Goal: Transaction & Acquisition: Purchase product/service

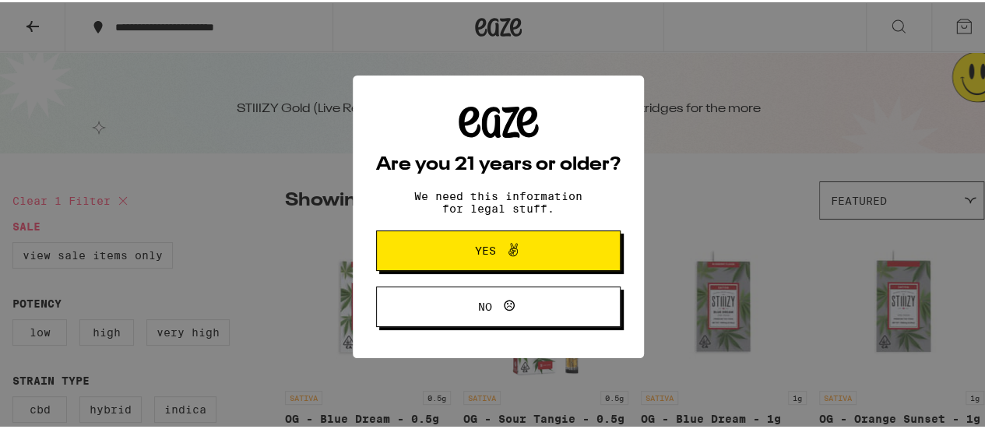
click at [439, 244] on span "Yes" at bounding box center [498, 248] width 118 height 20
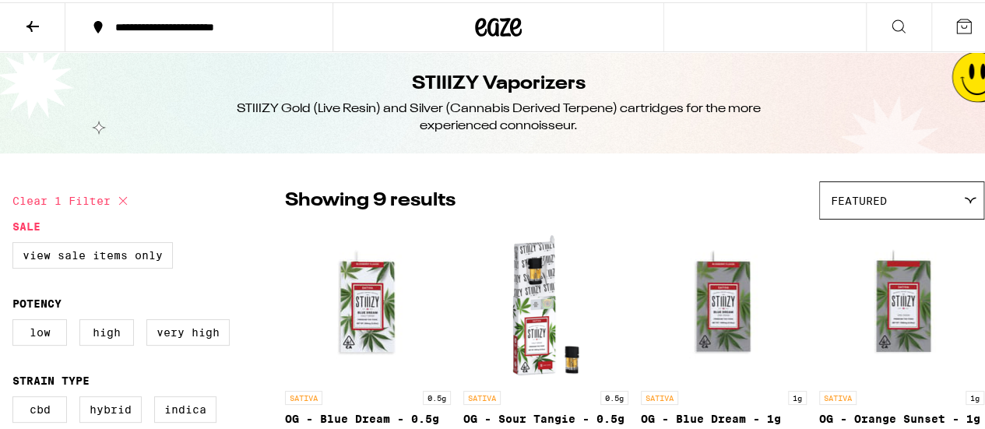
click at [954, 31] on icon at bounding box center [963, 24] width 19 height 19
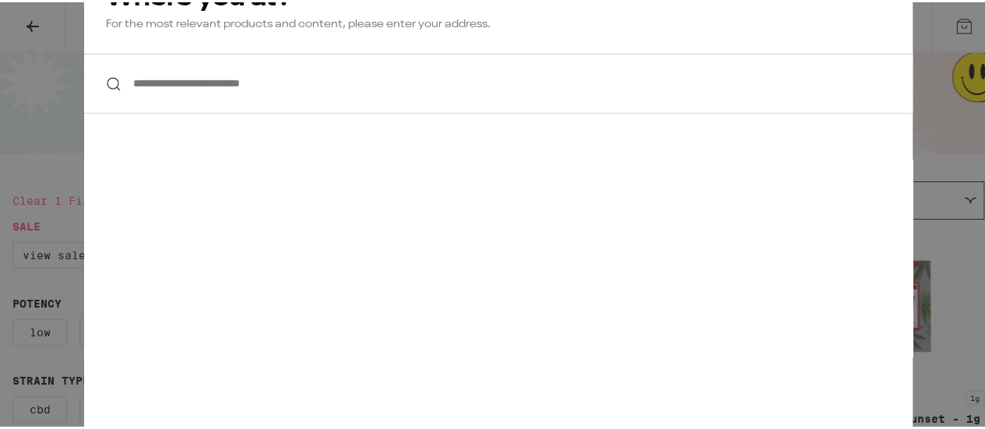
click at [952, 116] on div "**********" at bounding box center [498, 214] width 996 height 429
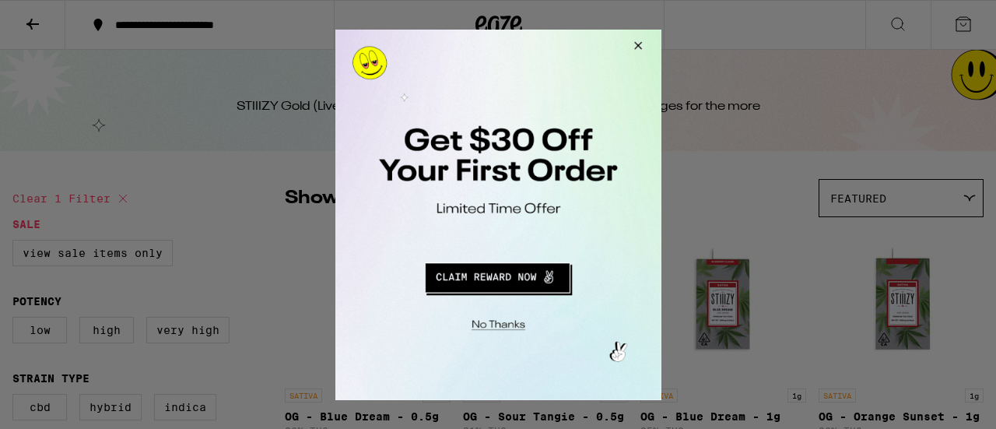
click at [502, 322] on button "Close Modal" at bounding box center [495, 322] width 317 height 24
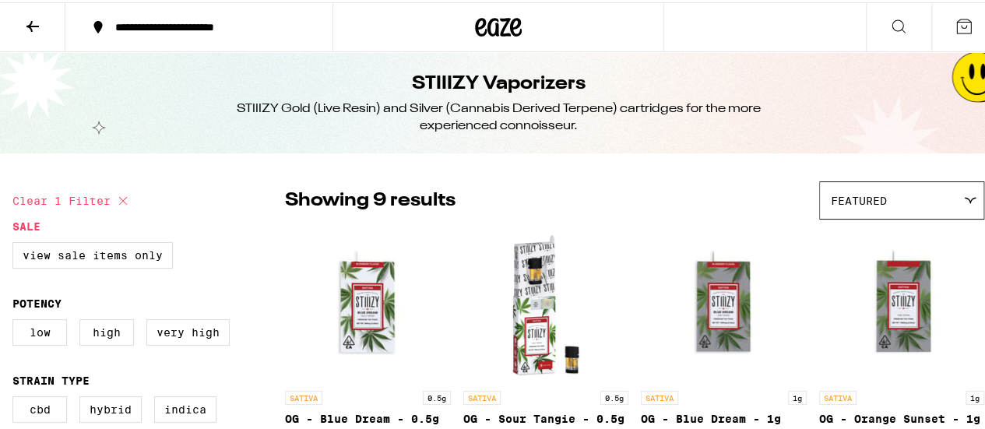
click at [957, 23] on icon at bounding box center [963, 24] width 19 height 19
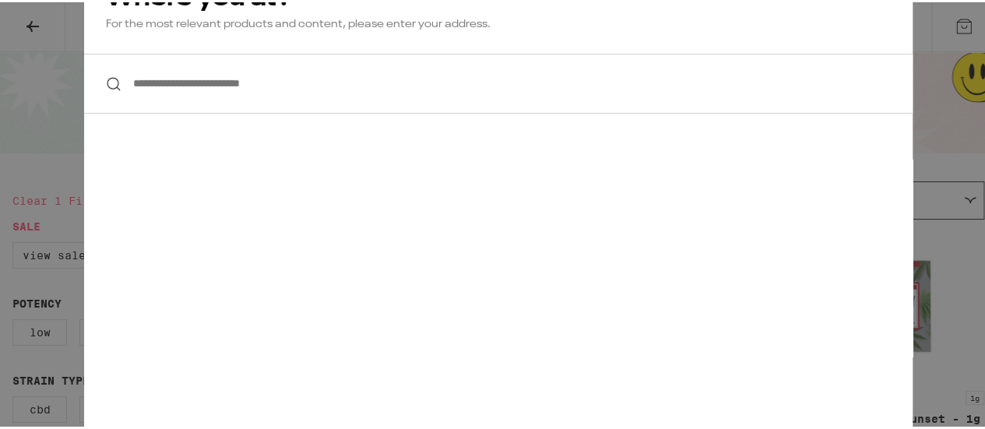
click at [285, 97] on input "**********" at bounding box center [498, 81] width 828 height 60
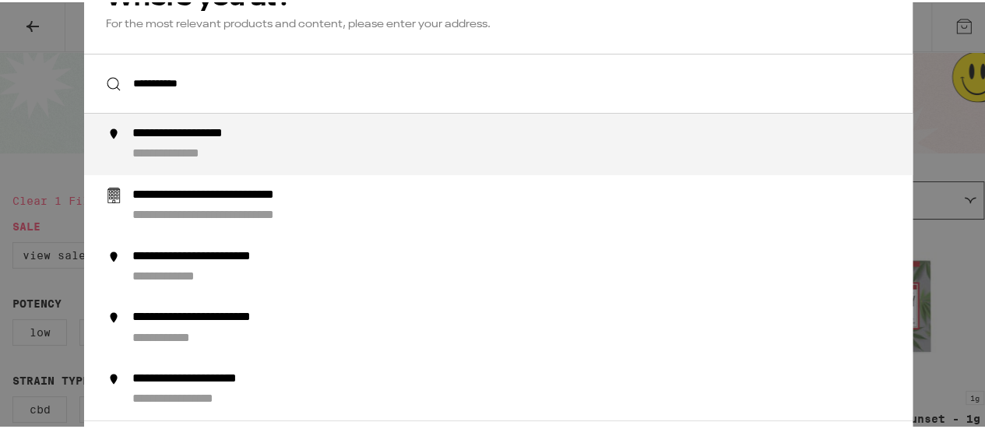
click at [224, 146] on div "**********" at bounding box center [188, 152] width 113 height 16
type input "**********"
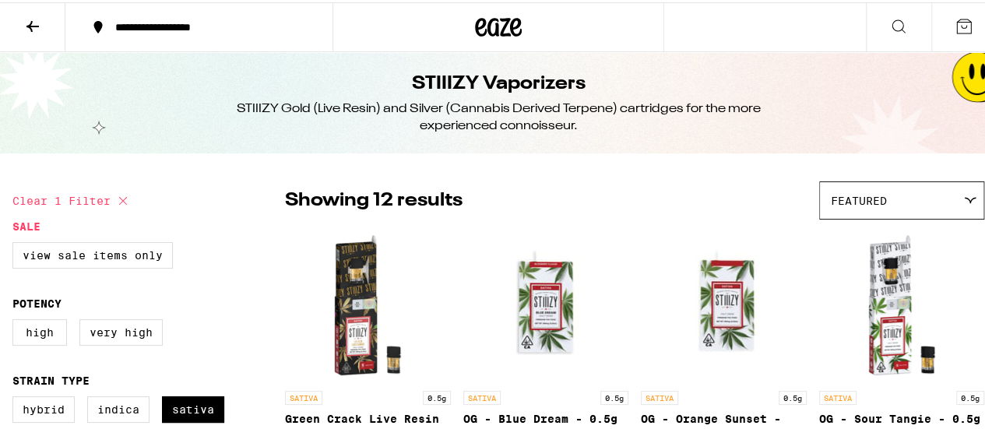
click at [962, 26] on button at bounding box center [963, 25] width 65 height 48
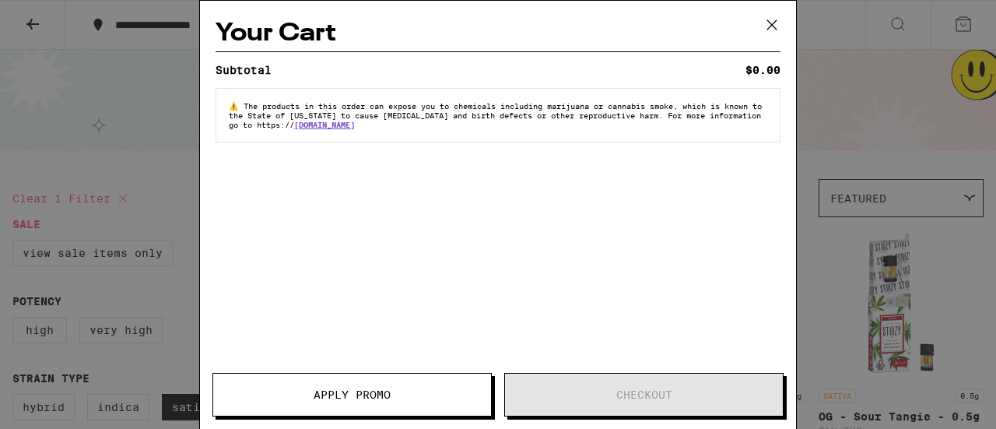
click at [771, 26] on icon at bounding box center [771, 24] width 23 height 23
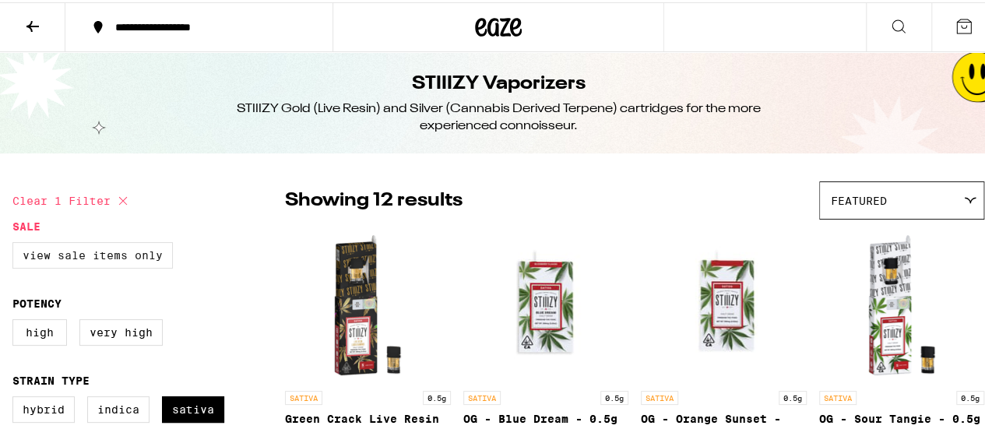
click at [68, 262] on label "View Sale Items Only" at bounding box center [92, 253] width 160 height 26
click at [16, 243] on input "View Sale Items Only" at bounding box center [16, 242] width 1 height 1
checkbox input "true"
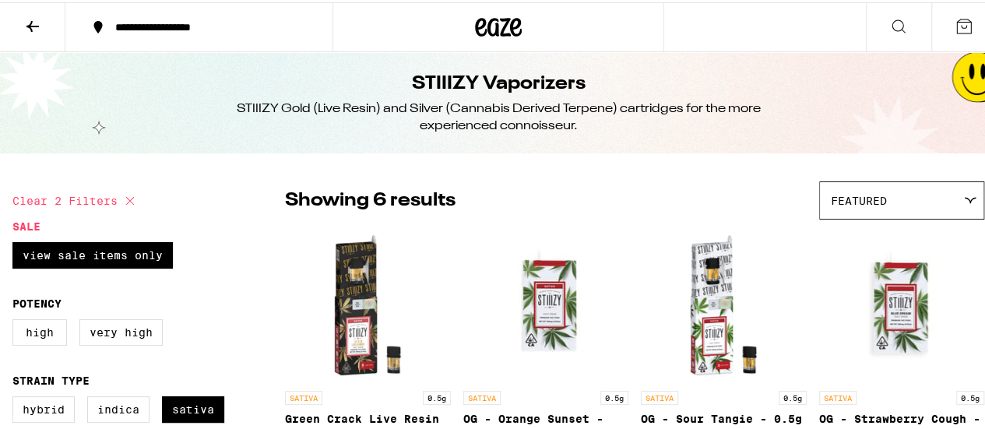
click at [509, 27] on icon at bounding box center [498, 25] width 47 height 28
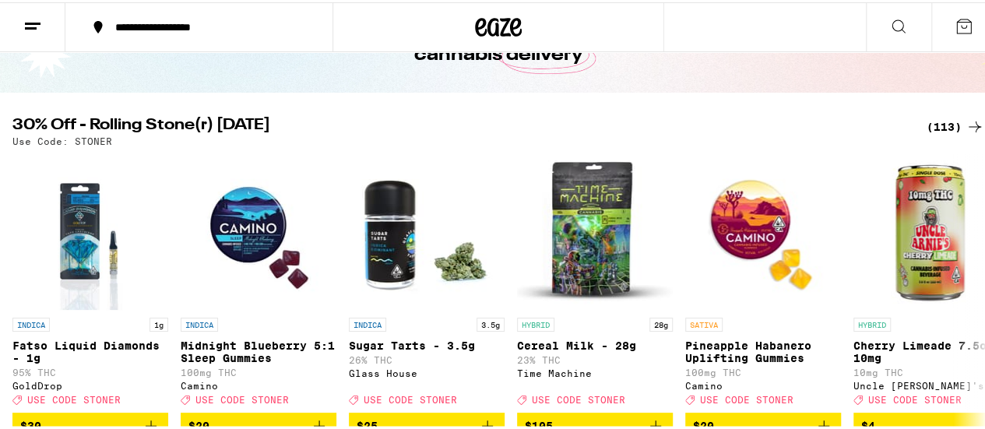
scroll to position [156, 0]
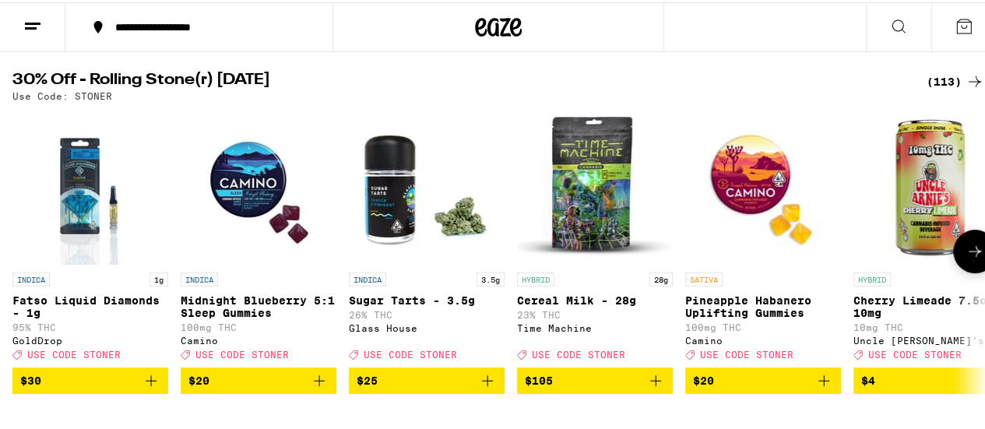
click at [965, 253] on icon at bounding box center [974, 249] width 19 height 19
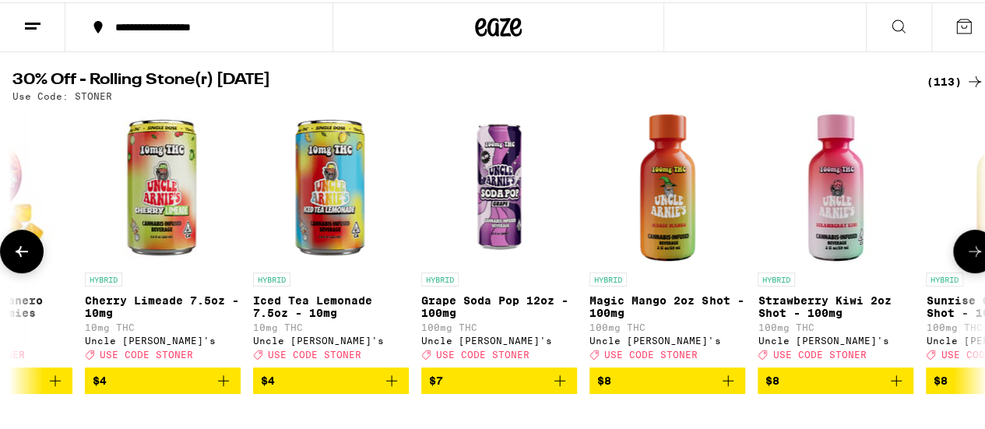
scroll to position [0, 790]
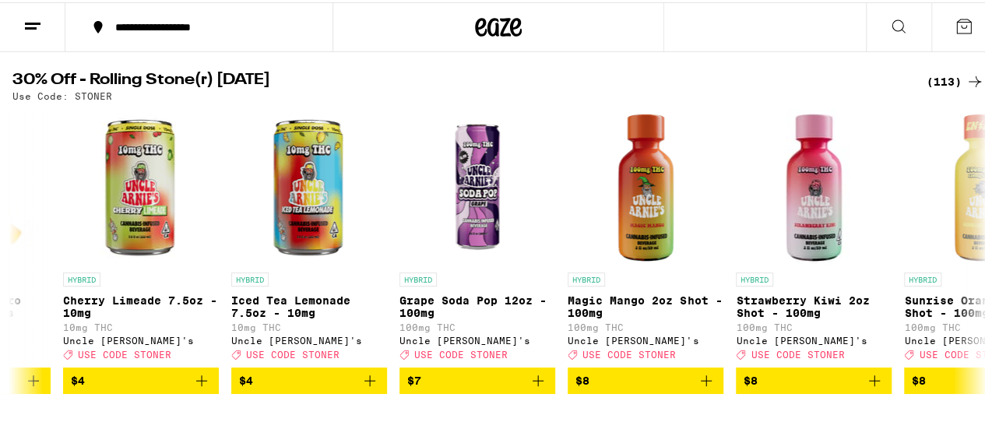
click at [932, 83] on div "(113)" at bounding box center [955, 79] width 58 height 19
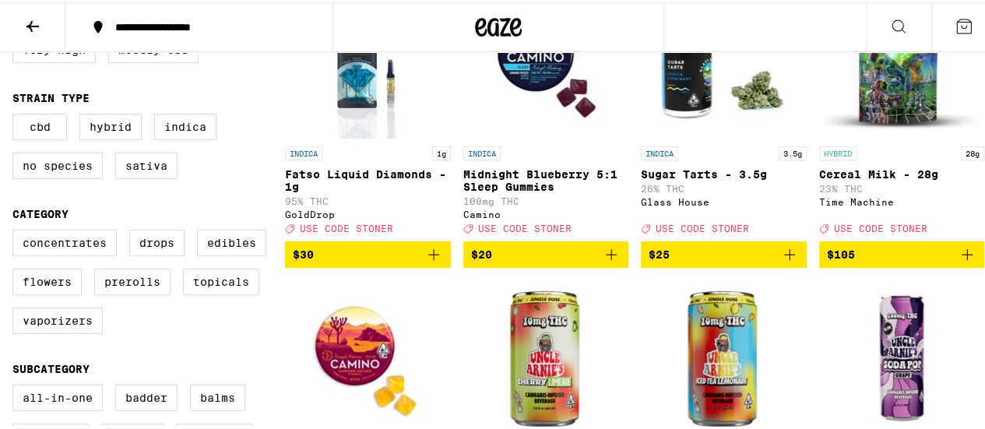
scroll to position [311, 0]
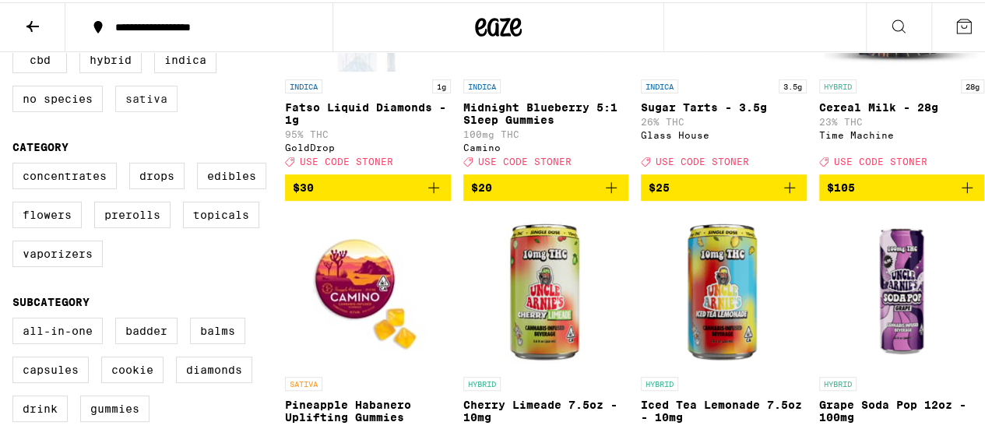
click at [142, 102] on label "Sativa" at bounding box center [146, 96] width 62 height 26
click at [16, 47] on input "Sativa" at bounding box center [16, 47] width 1 height 1
checkbox input "true"
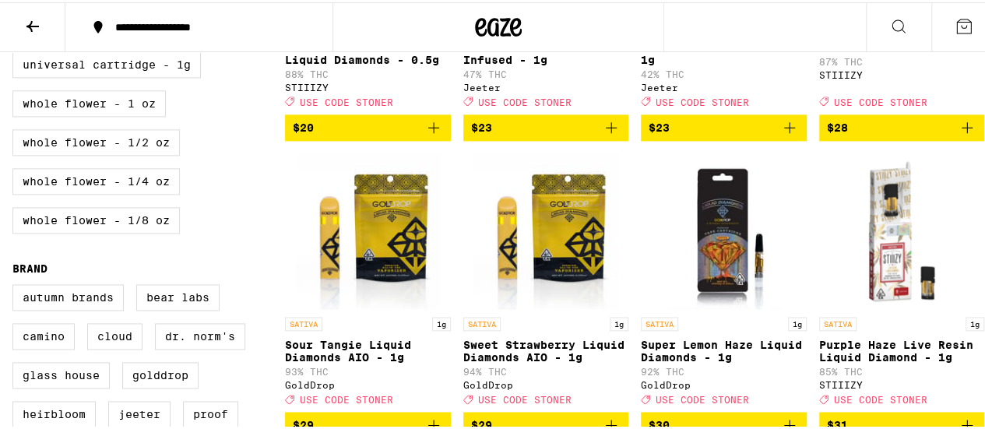
scroll to position [1012, 0]
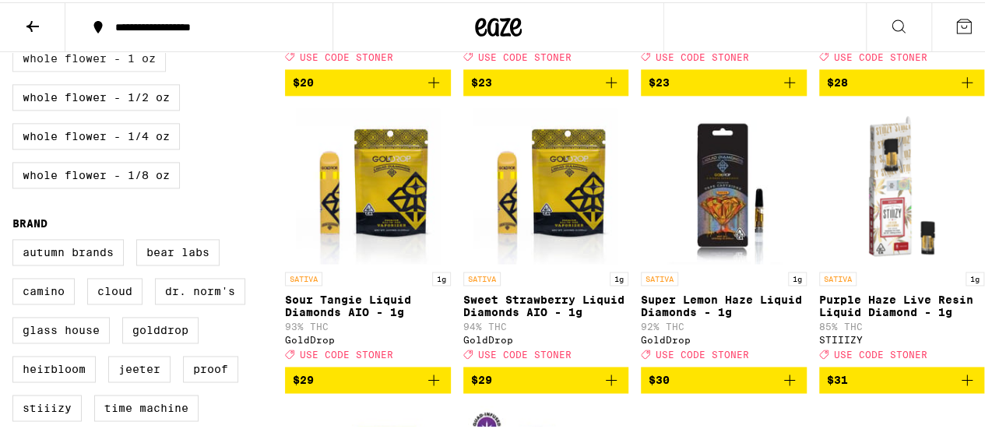
click at [131, 69] on label "Whole Flower - 1 oz" at bounding box center [88, 56] width 153 height 26
checkbox input "true"
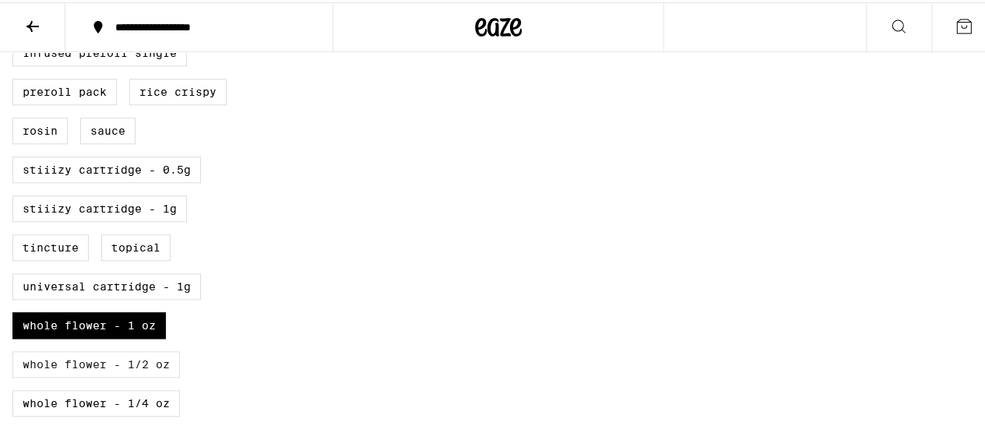
click at [121, 375] on label "Whole Flower - 1/2 oz" at bounding box center [95, 362] width 167 height 26
checkbox input "true"
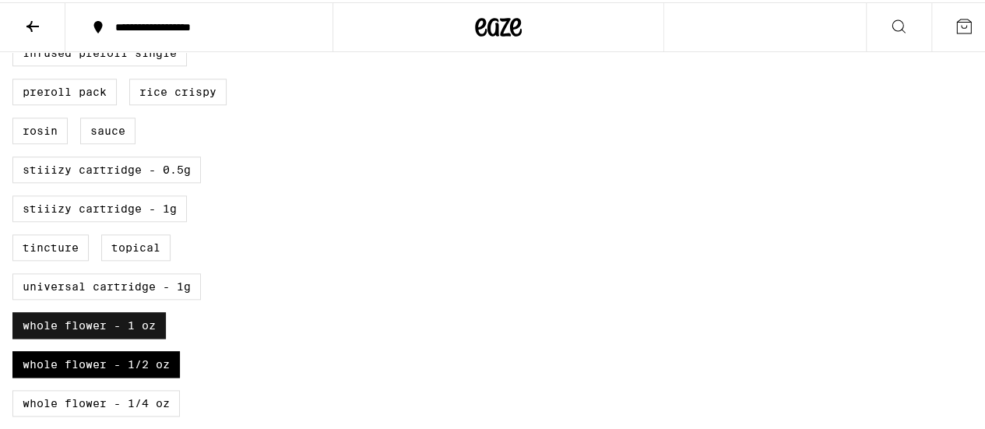
click at [123, 336] on label "Whole Flower - 1 oz" at bounding box center [88, 323] width 153 height 26
checkbox input "false"
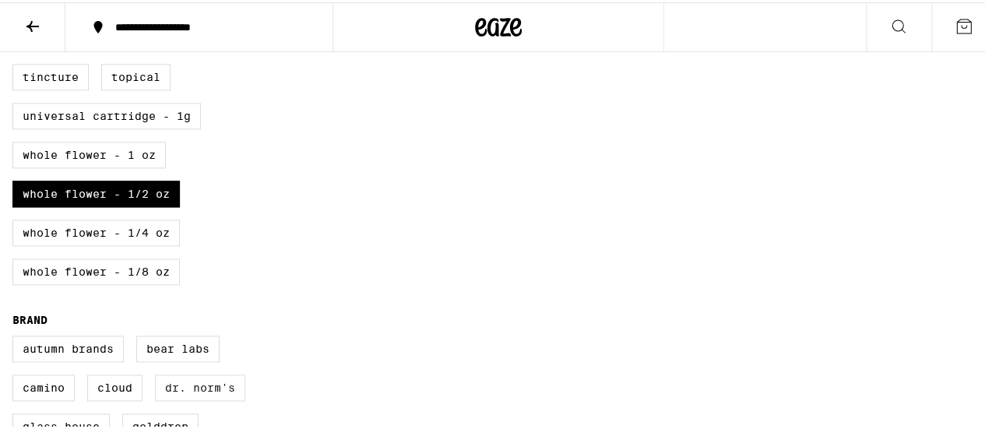
scroll to position [1012, 0]
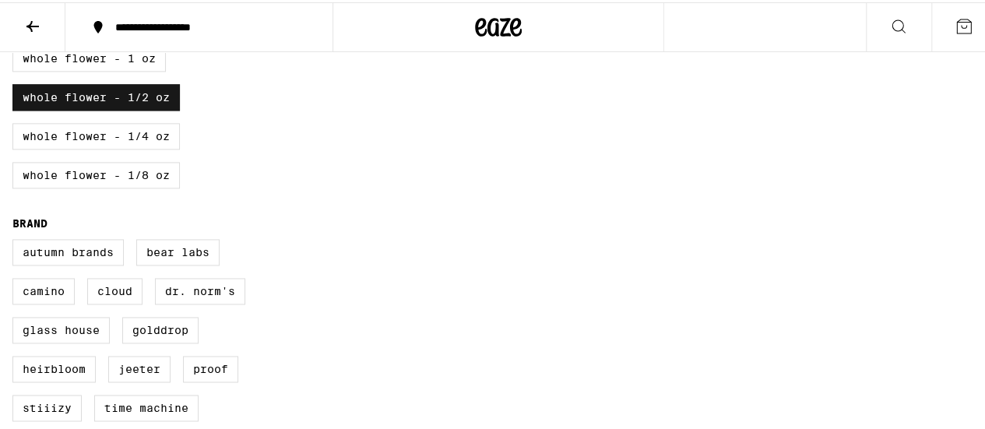
click at [148, 108] on label "Whole Flower - 1/2 oz" at bounding box center [95, 95] width 167 height 26
checkbox input "false"
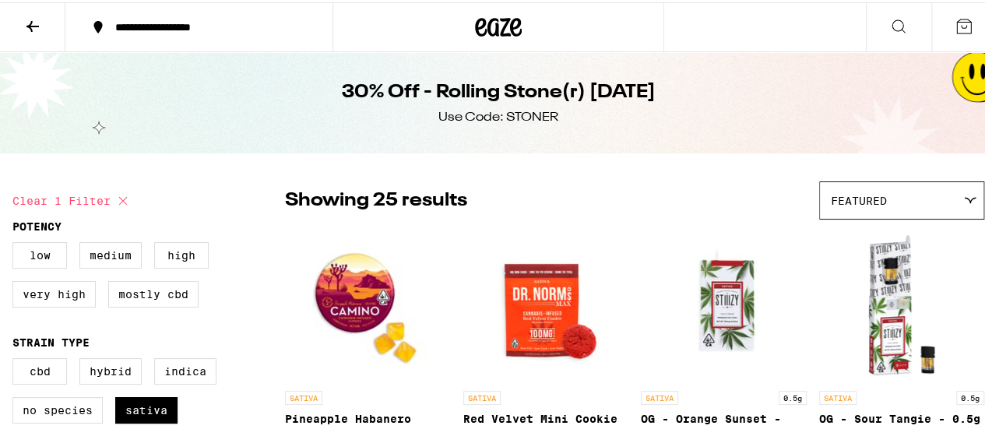
click at [23, 22] on button at bounding box center [32, 25] width 65 height 49
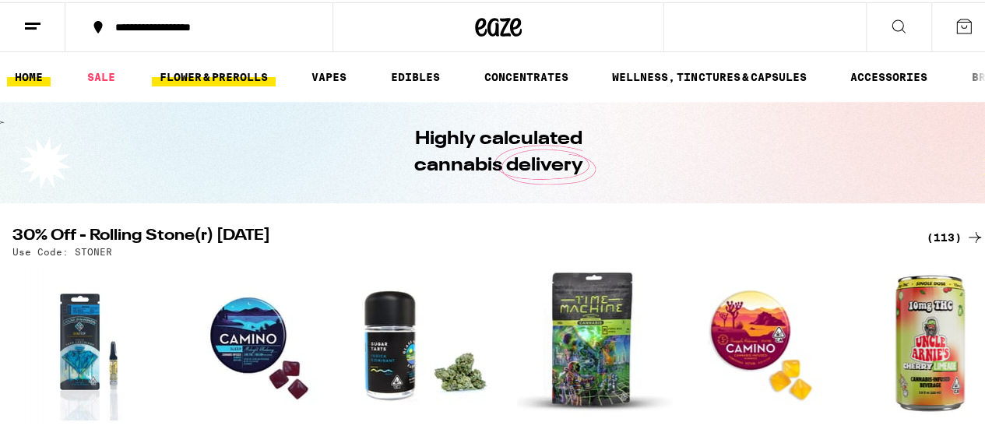
click at [223, 74] on link "FLOWER & PREROLLS" at bounding box center [214, 74] width 124 height 19
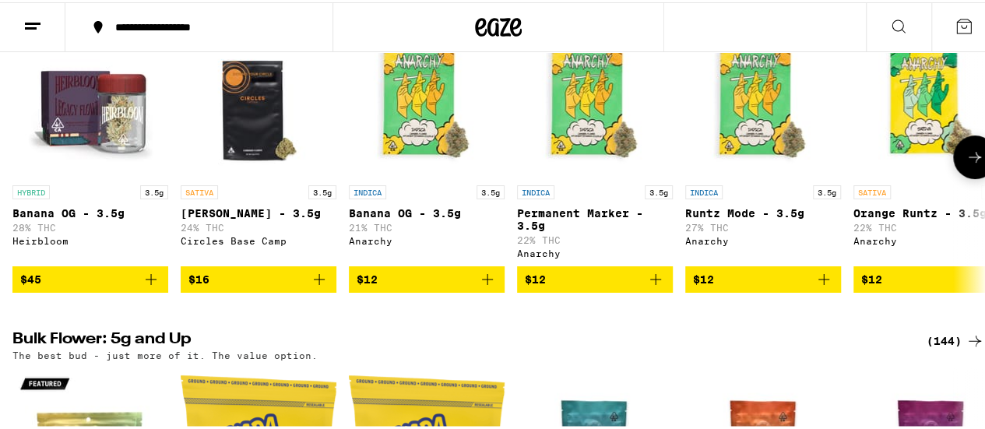
scroll to position [467, 0]
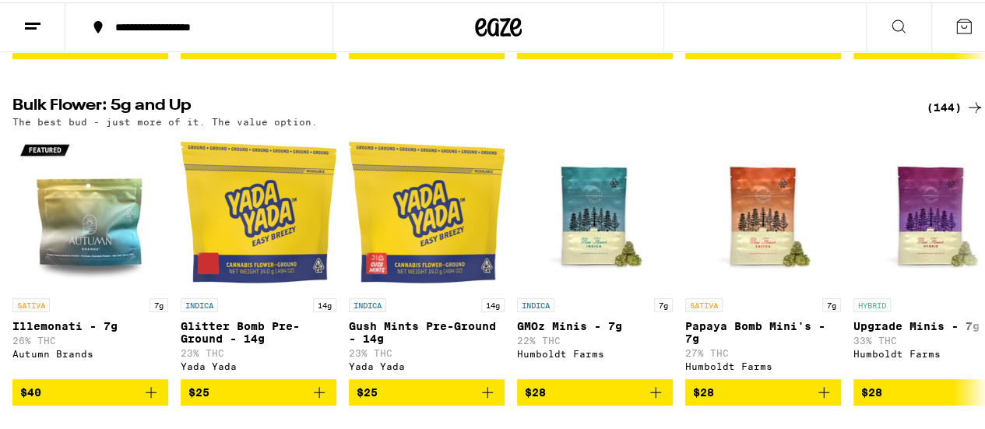
click at [947, 114] on div "(144)" at bounding box center [955, 105] width 58 height 19
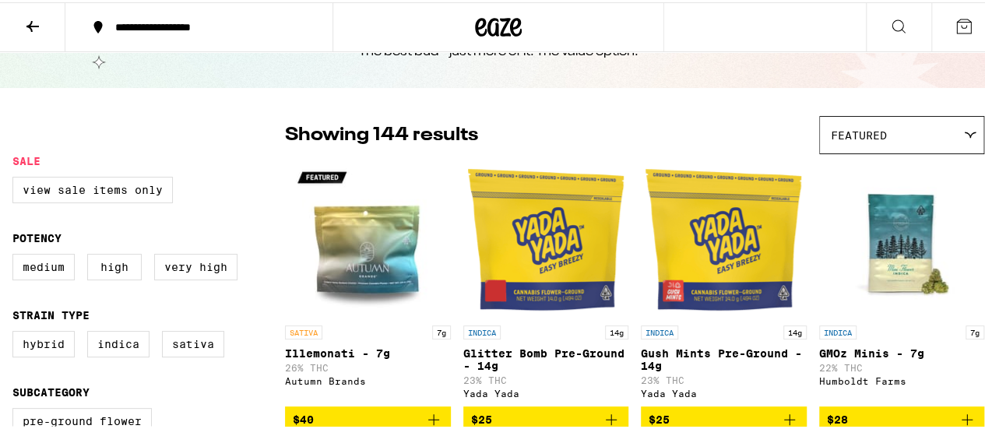
scroll to position [156, 0]
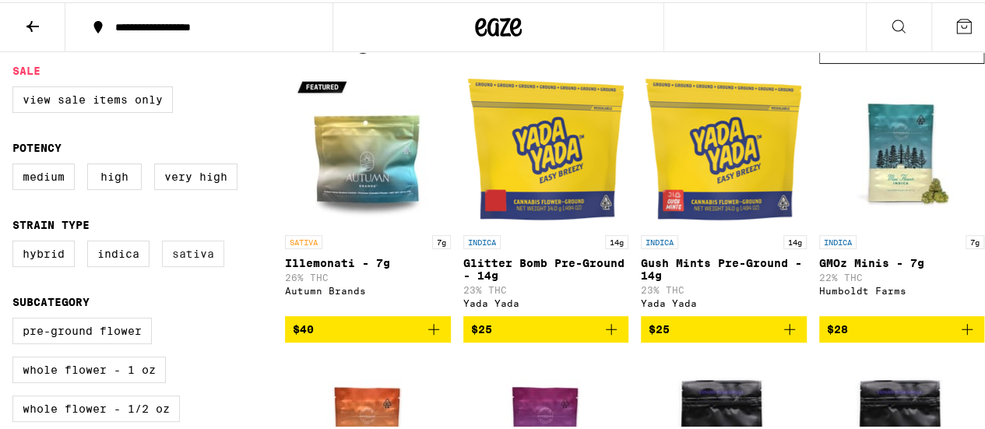
click at [197, 265] on label "Sativa" at bounding box center [193, 251] width 62 height 26
click at [16, 241] on input "Sativa" at bounding box center [16, 241] width 1 height 1
checkbox input "true"
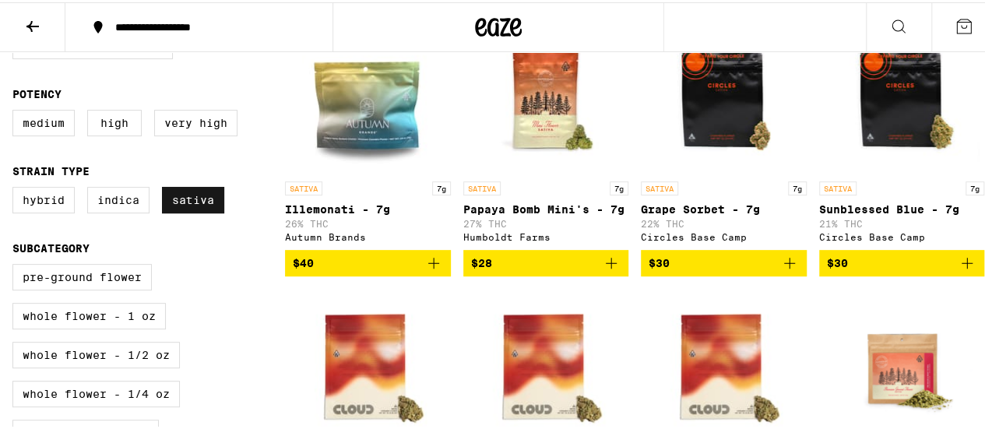
scroll to position [234, 0]
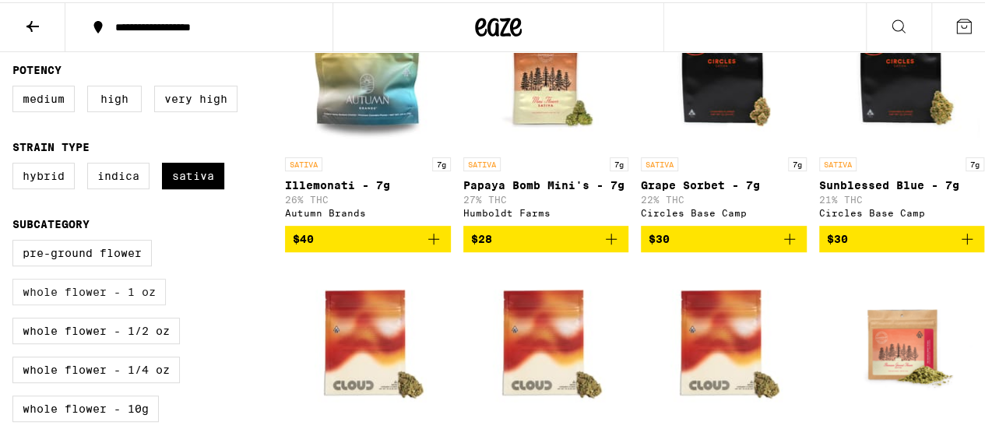
click at [145, 294] on label "Whole Flower - 1 oz" at bounding box center [88, 289] width 153 height 26
click at [16, 241] on input "Whole Flower - 1 oz" at bounding box center [16, 240] width 1 height 1
checkbox input "true"
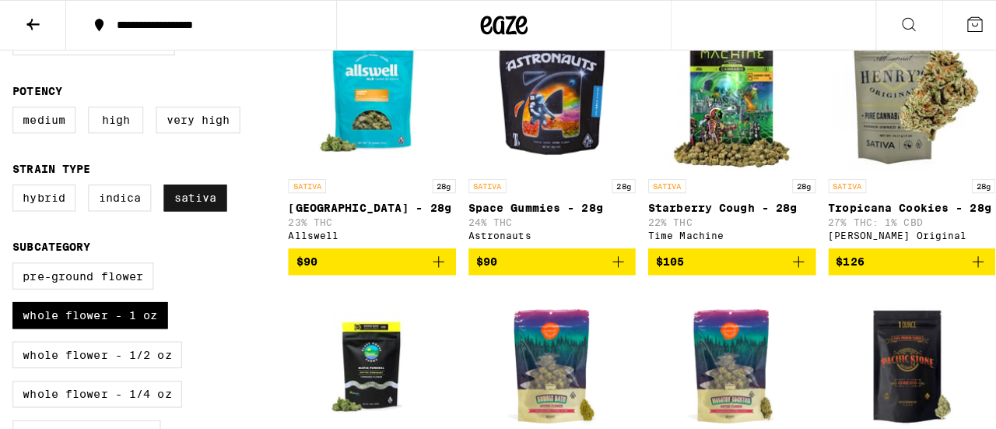
scroll to position [156, 0]
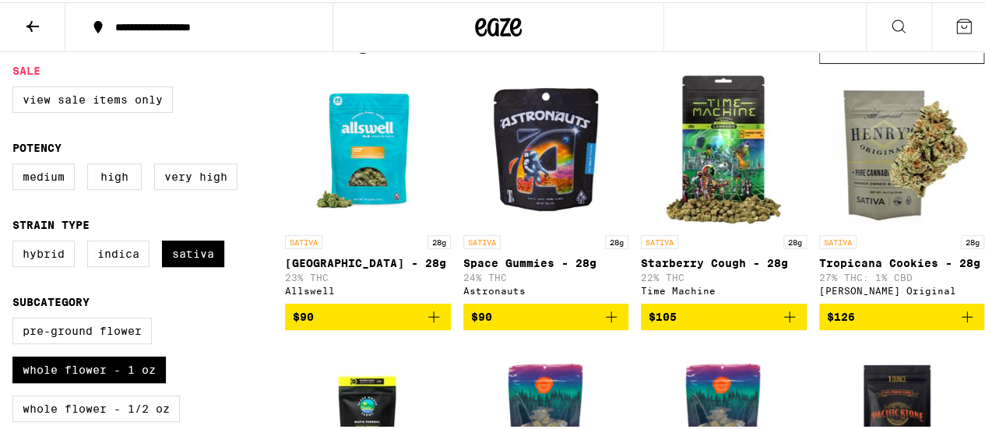
click at [353, 262] on p "[GEOGRAPHIC_DATA] - 28g" at bounding box center [368, 261] width 166 height 12
click at [491, 183] on img "Open page for Space Gummies - 28g from Astronauts" at bounding box center [546, 147] width 156 height 156
click at [434, 320] on icon "Add to bag" at bounding box center [433, 314] width 19 height 19
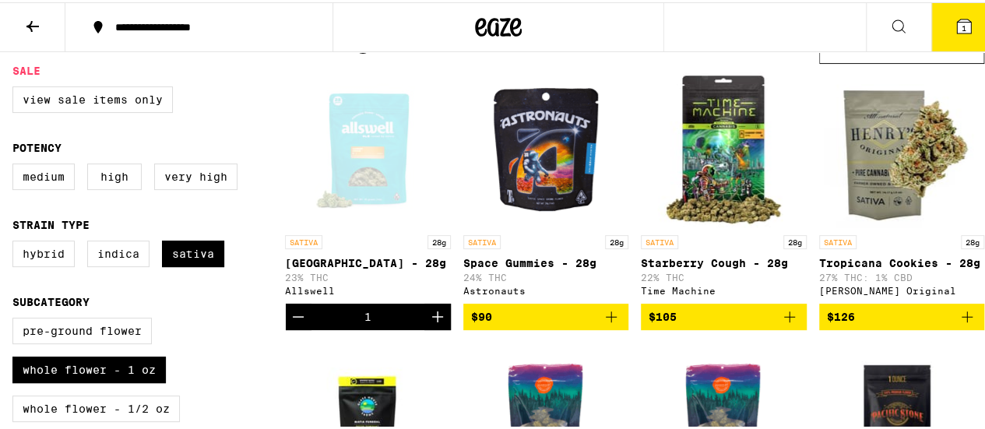
click at [958, 25] on icon at bounding box center [964, 24] width 14 height 14
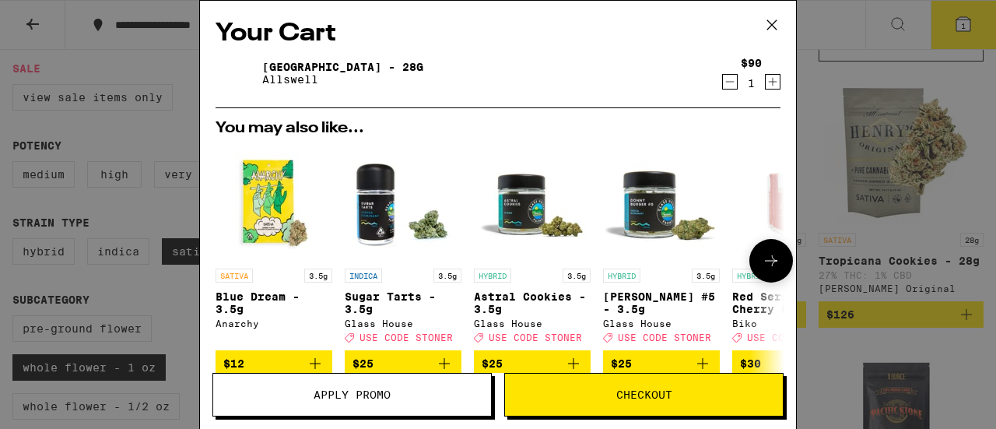
scroll to position [137, 0]
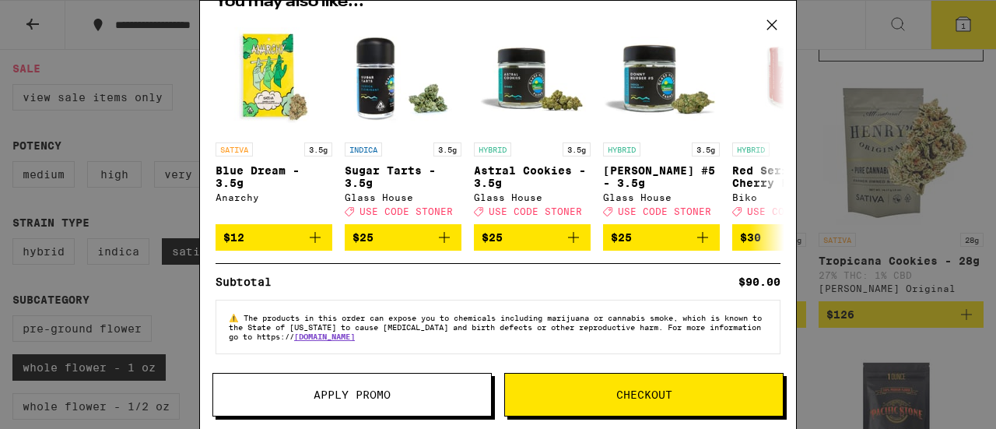
click at [627, 390] on span "Checkout" at bounding box center [644, 394] width 56 height 11
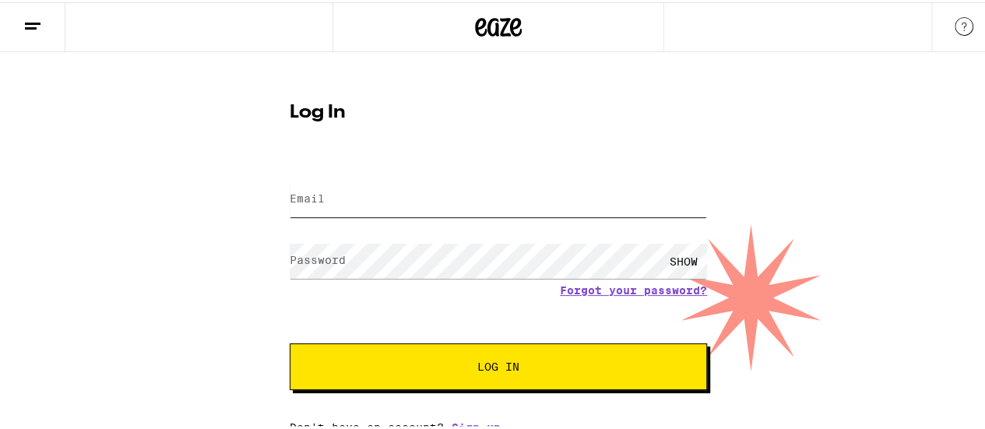
type input "[PERSON_NAME][EMAIL_ADDRESS][DOMAIN_NAME]"
click at [677, 252] on div "SHOW" at bounding box center [683, 258] width 47 height 35
click at [448, 369] on span "Log In" at bounding box center [498, 364] width 291 height 11
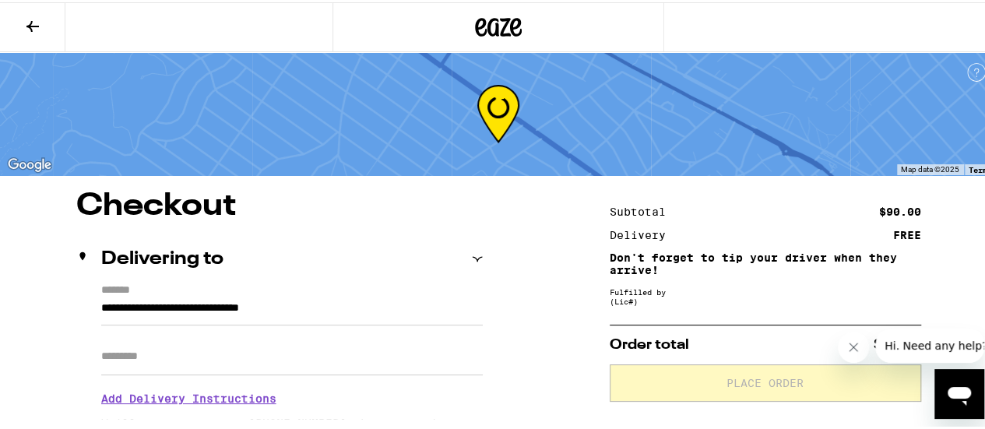
click at [160, 353] on input "Apt/Suite" at bounding box center [291, 353] width 381 height 37
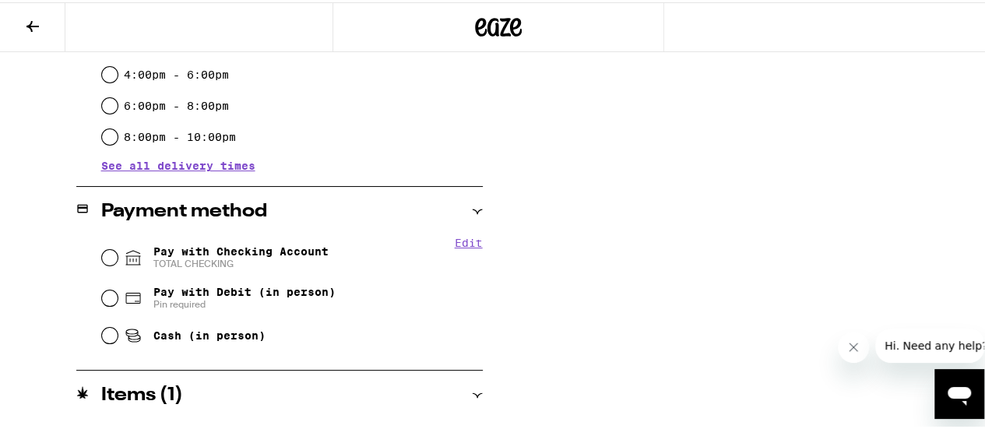
scroll to position [545, 0]
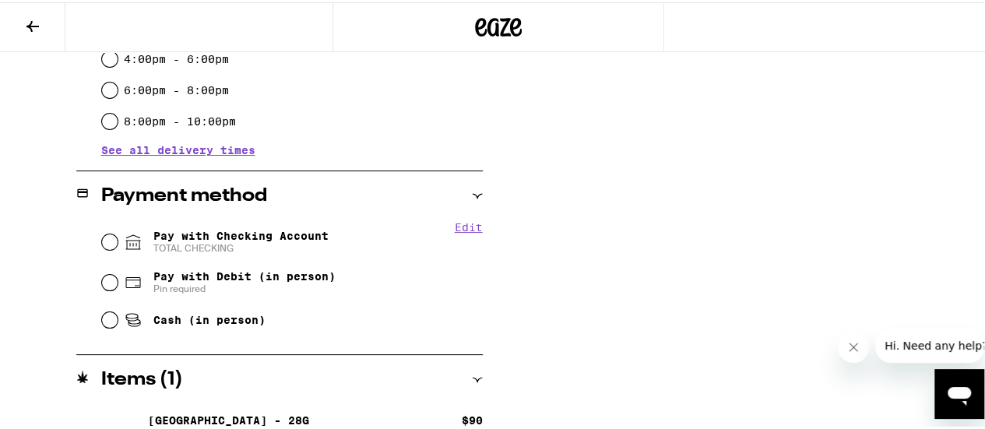
type input "*"
click at [266, 238] on span "Pay with Checking Account TOTAL CHECKING" at bounding box center [240, 239] width 175 height 25
click at [118, 238] on input "Pay with Checking Account TOTAL CHECKING" at bounding box center [110, 240] width 16 height 16
radio input "true"
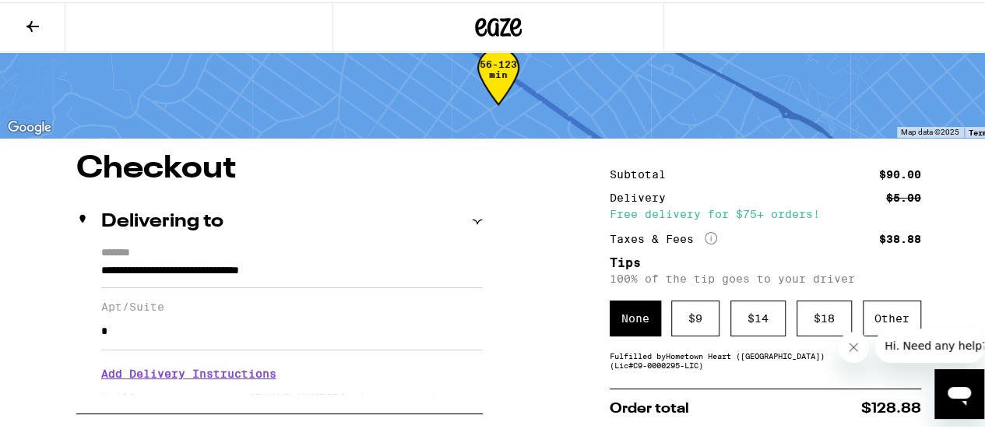
scroll to position [0, 0]
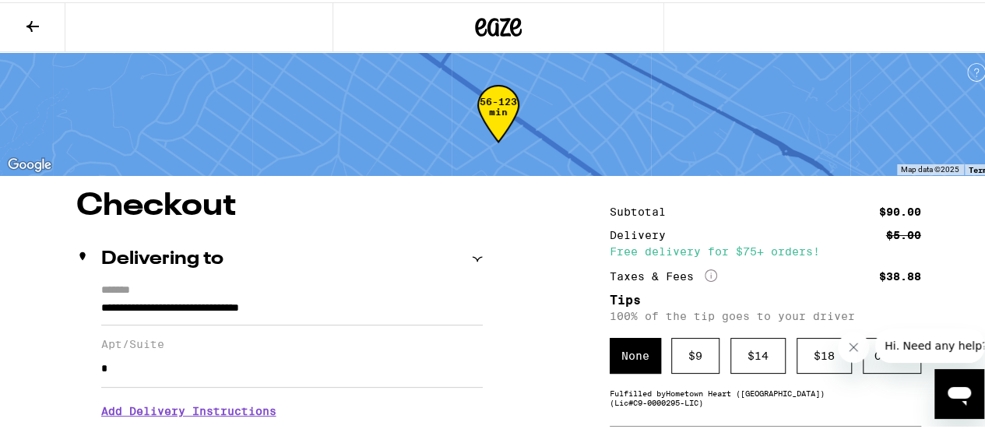
click at [40, 24] on icon at bounding box center [32, 24] width 19 height 19
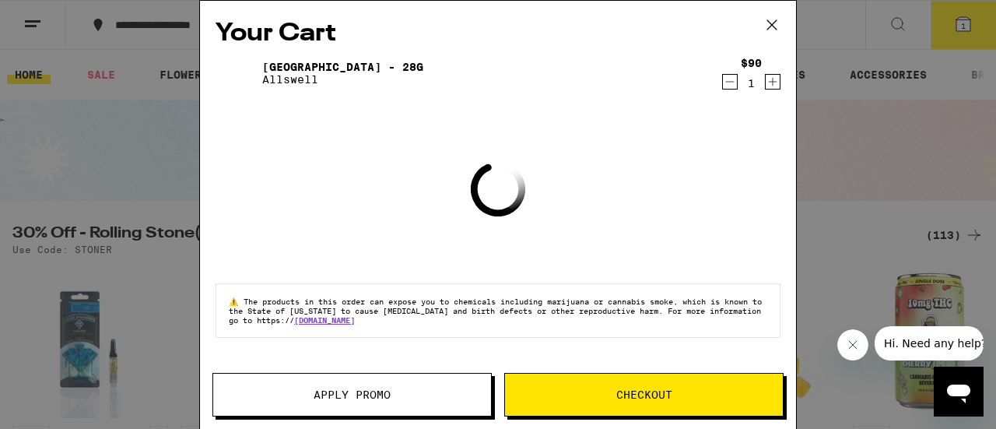
click at [901, 183] on div "Your Cart Garden Grove - 28g Allswell $90 1 Loading ⚠️ The products in this ord…" at bounding box center [498, 214] width 996 height 429
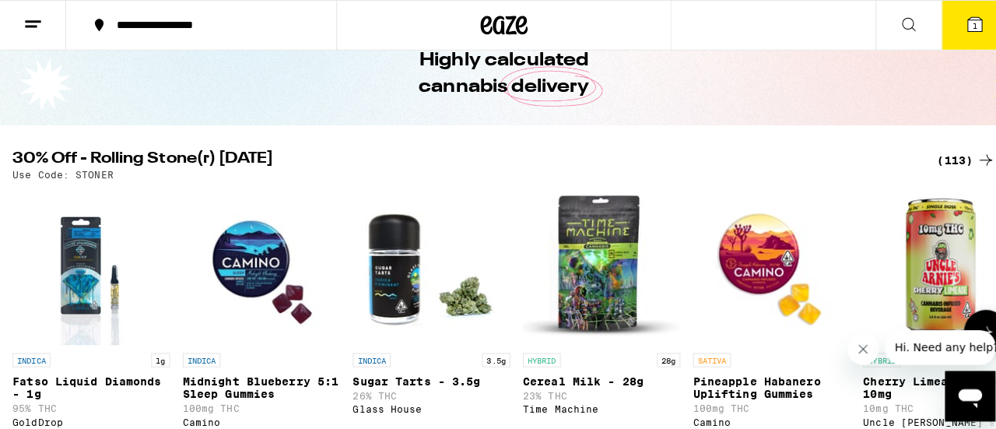
scroll to position [156, 0]
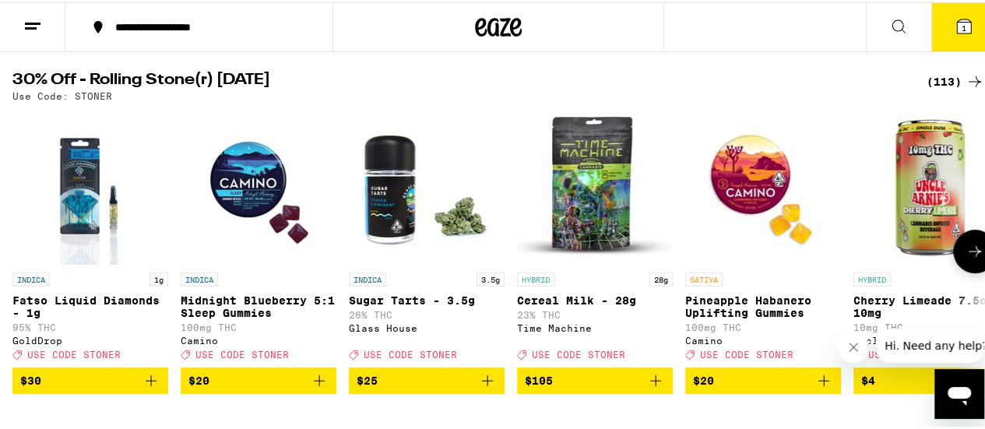
click at [581, 253] on img "Open page for Cereal Milk - 28g from Time Machine" at bounding box center [595, 185] width 156 height 156
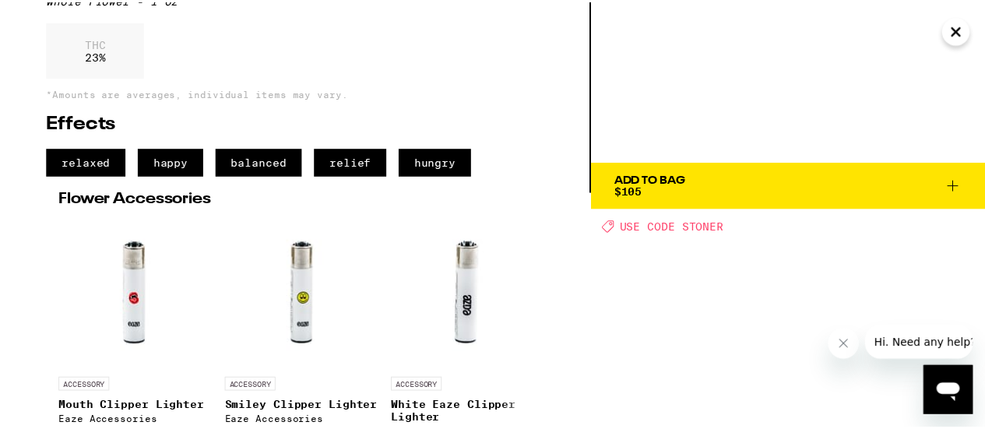
scroll to position [276, 0]
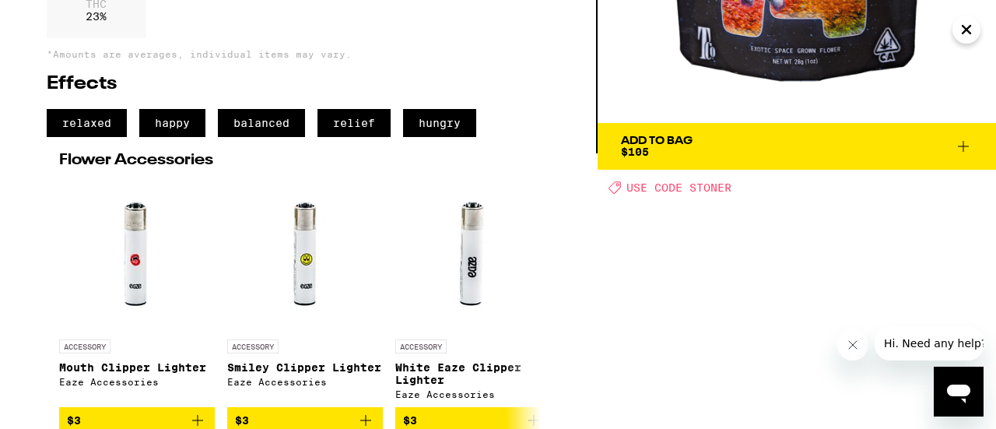
click at [955, 144] on icon at bounding box center [963, 146] width 19 height 19
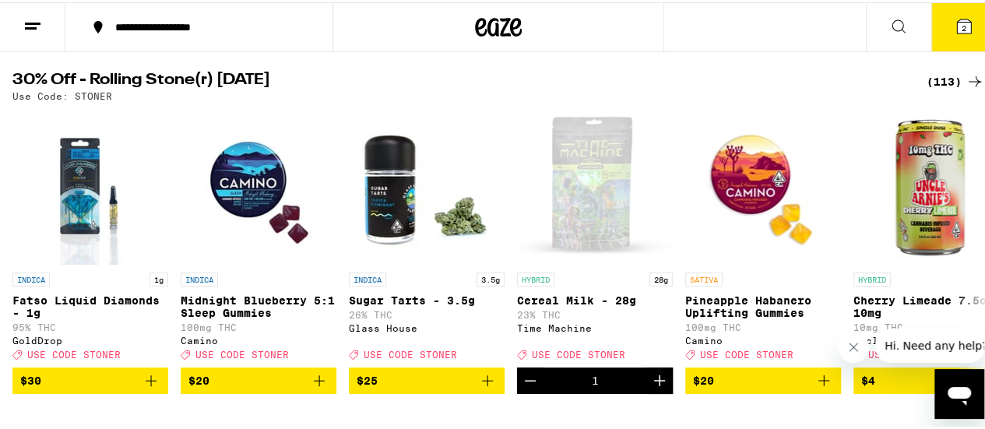
click at [961, 21] on icon at bounding box center [963, 24] width 19 height 19
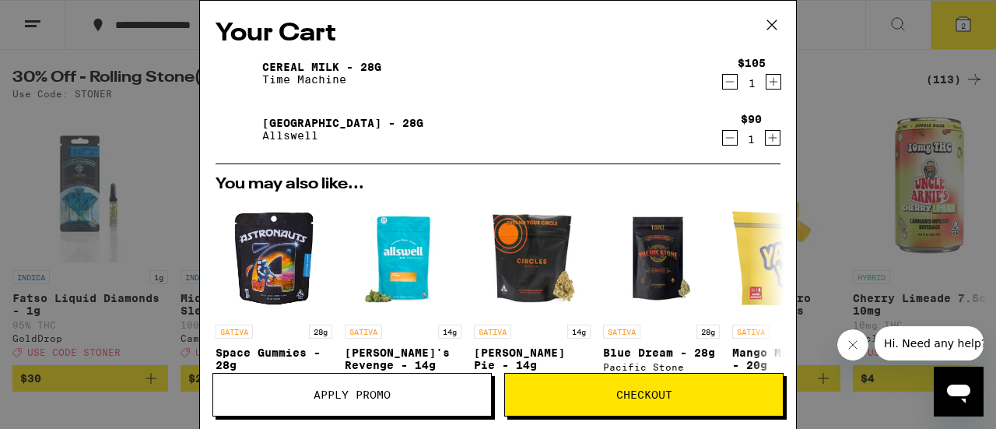
click at [723, 142] on icon "Decrement" at bounding box center [730, 137] width 14 height 19
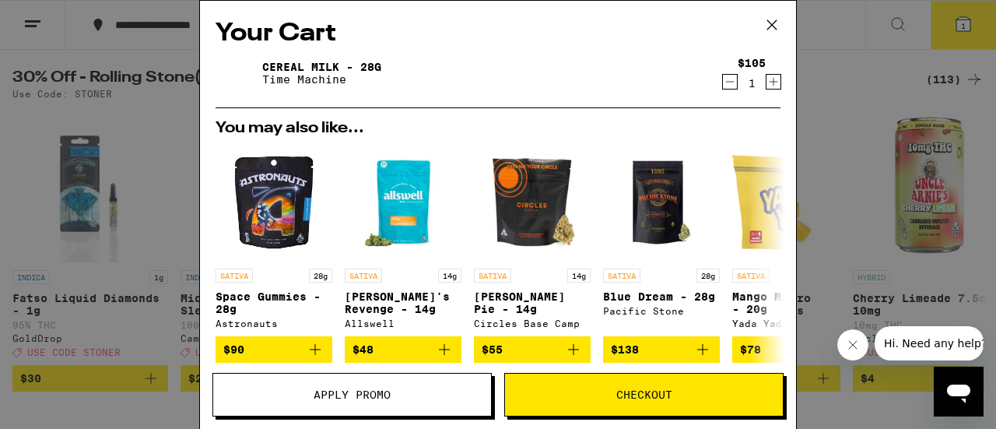
click at [396, 387] on button "Apply Promo" at bounding box center [351, 395] width 279 height 44
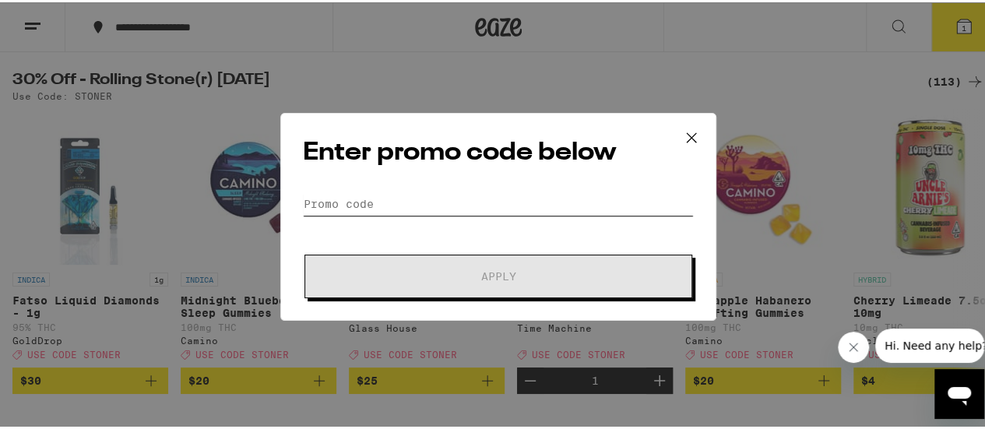
click at [378, 198] on input "Promo Code" at bounding box center [498, 201] width 391 height 23
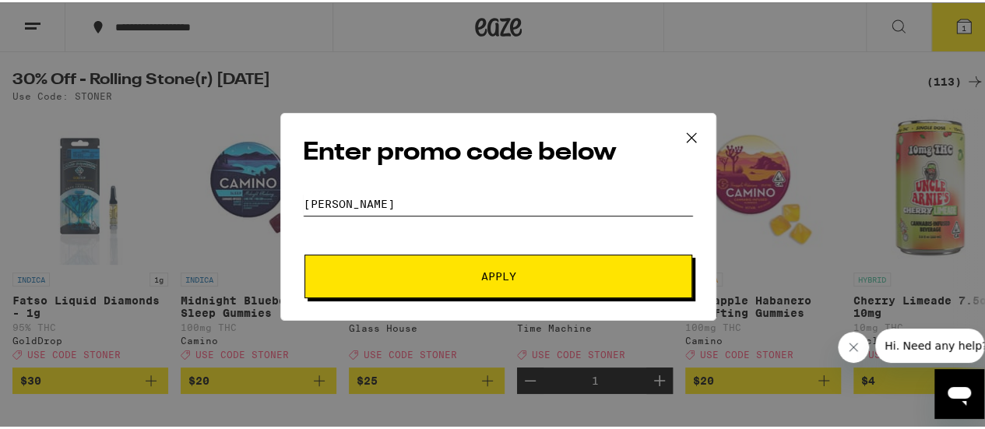
type input "[PERSON_NAME]"
click at [304, 252] on button "Apply" at bounding box center [498, 274] width 388 height 44
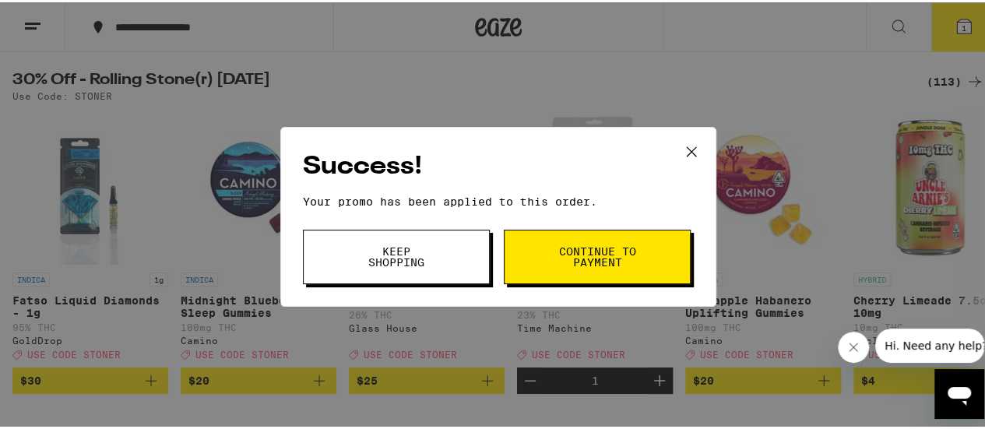
click at [626, 256] on span "Continue to payment" at bounding box center [596, 255] width 79 height 22
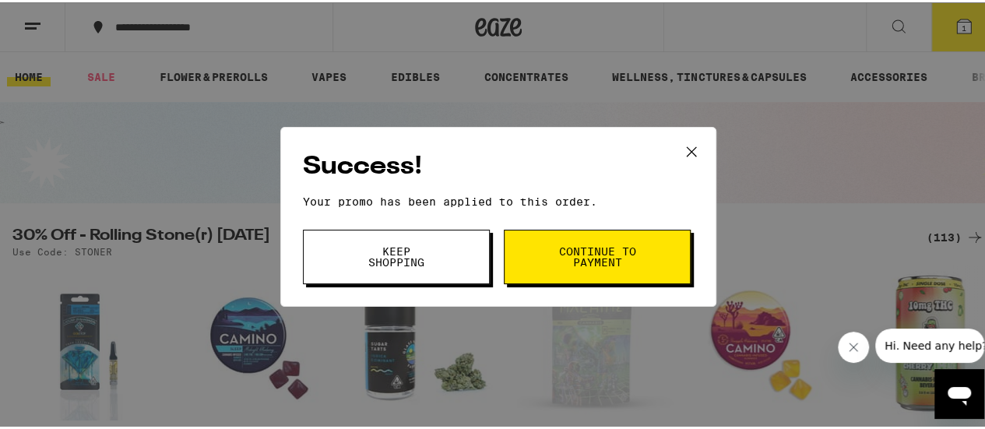
click at [423, 244] on span "Keep Shopping" at bounding box center [395, 255] width 79 height 22
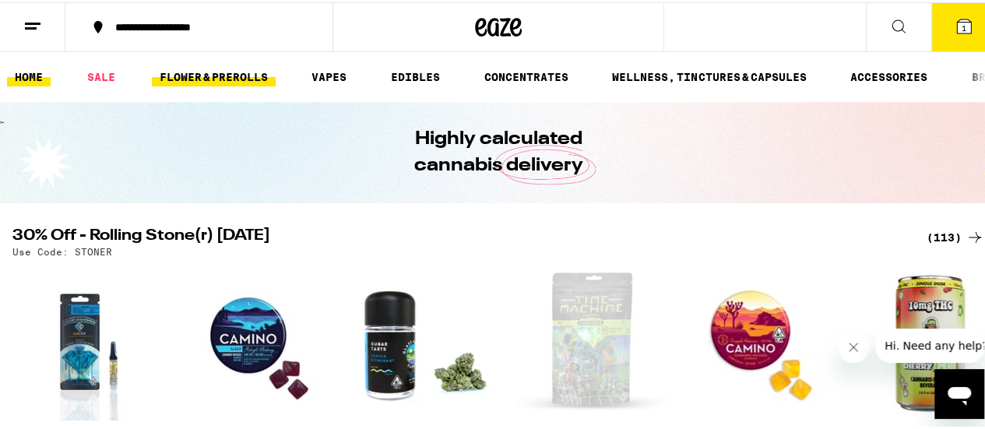
click at [240, 70] on link "FLOWER & PREROLLS" at bounding box center [214, 74] width 124 height 19
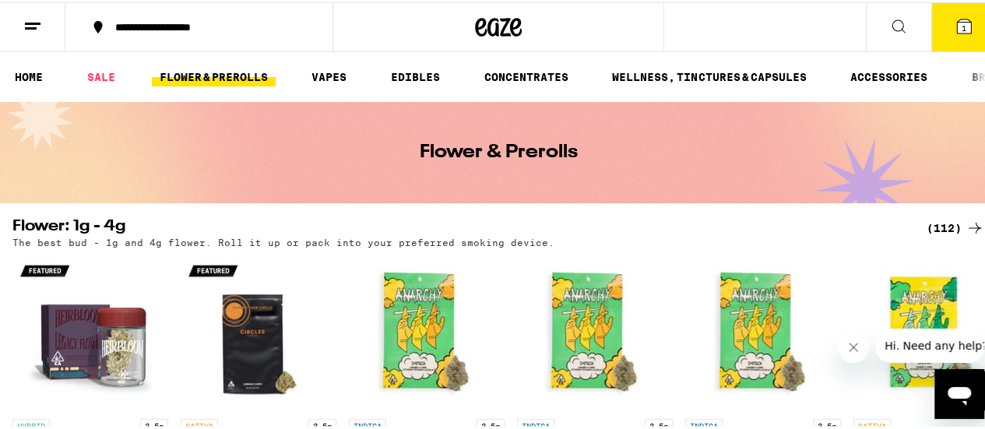
scroll to position [311, 0]
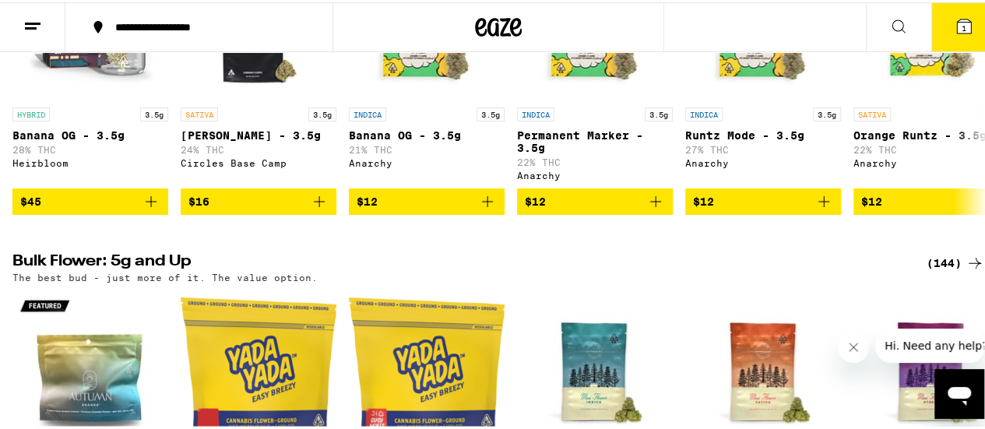
click at [944, 266] on div "(144)" at bounding box center [955, 260] width 58 height 19
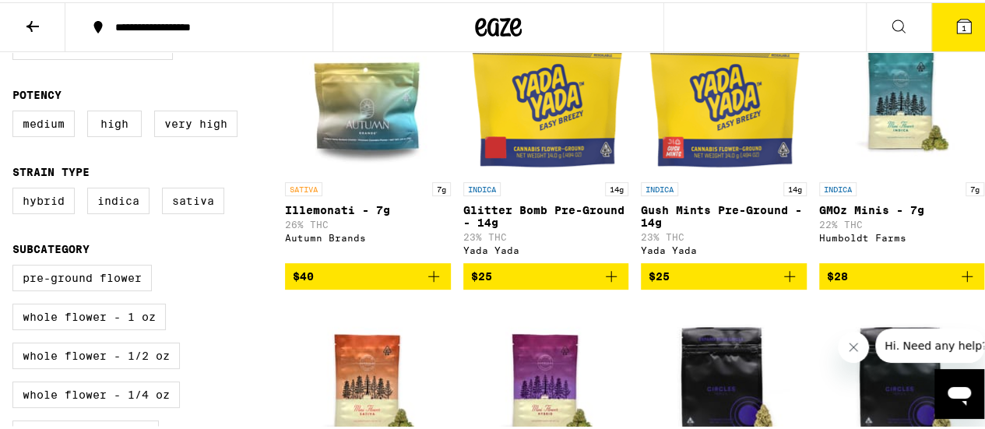
scroll to position [311, 0]
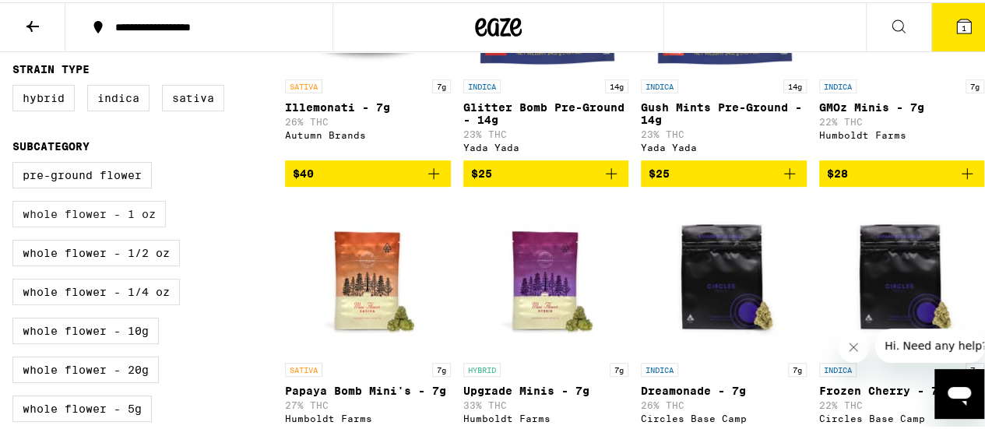
click at [104, 225] on label "Whole Flower - 1 oz" at bounding box center [88, 211] width 153 height 26
click at [16, 163] on input "Whole Flower - 1 oz" at bounding box center [16, 162] width 1 height 1
checkbox input "true"
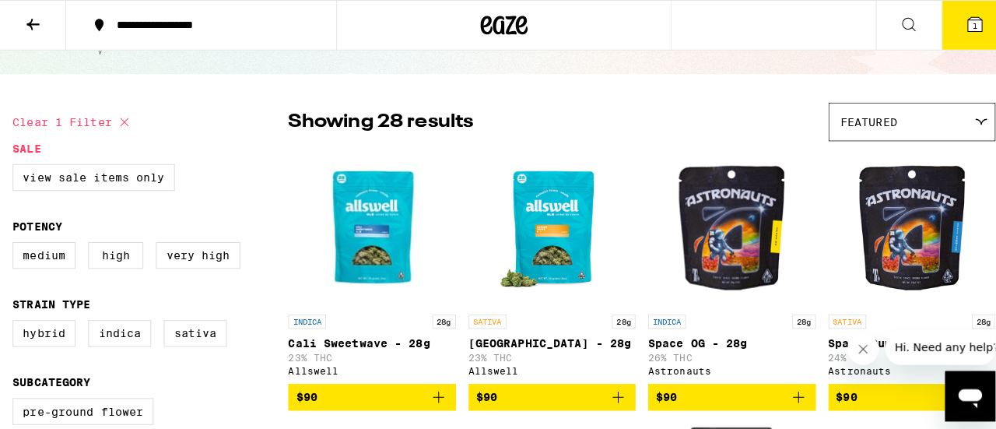
scroll to position [156, 0]
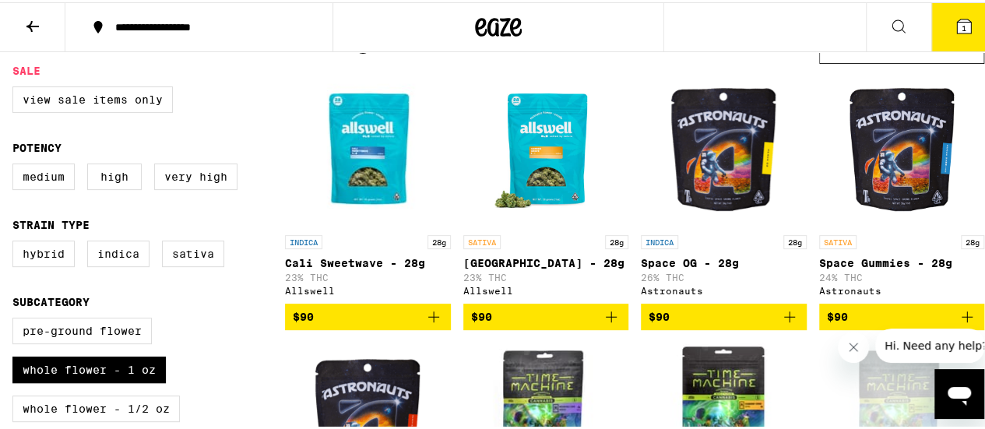
click at [604, 324] on icon "Add to bag" at bounding box center [611, 314] width 19 height 19
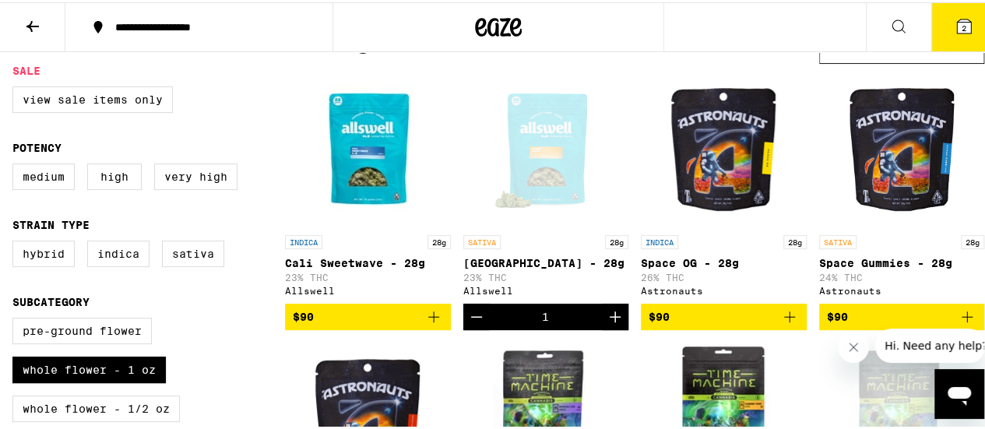
click at [957, 32] on icon at bounding box center [963, 24] width 19 height 19
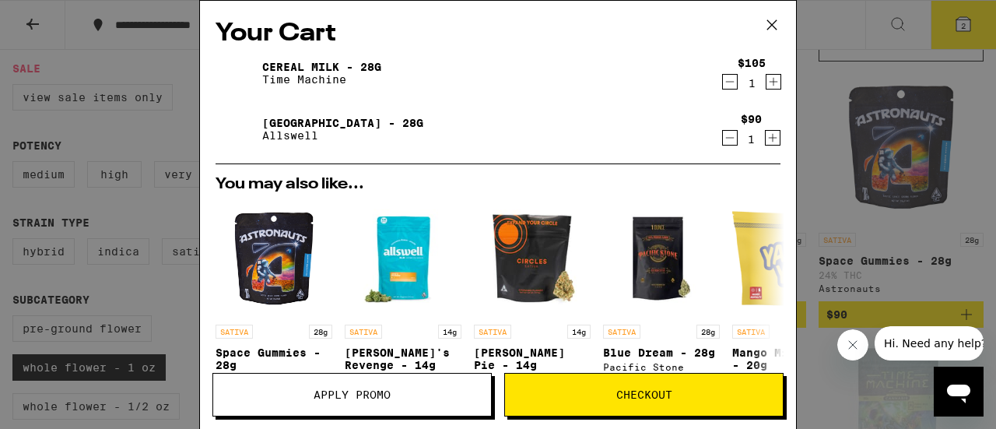
click at [726, 82] on icon "Decrement" at bounding box center [730, 82] width 9 height 0
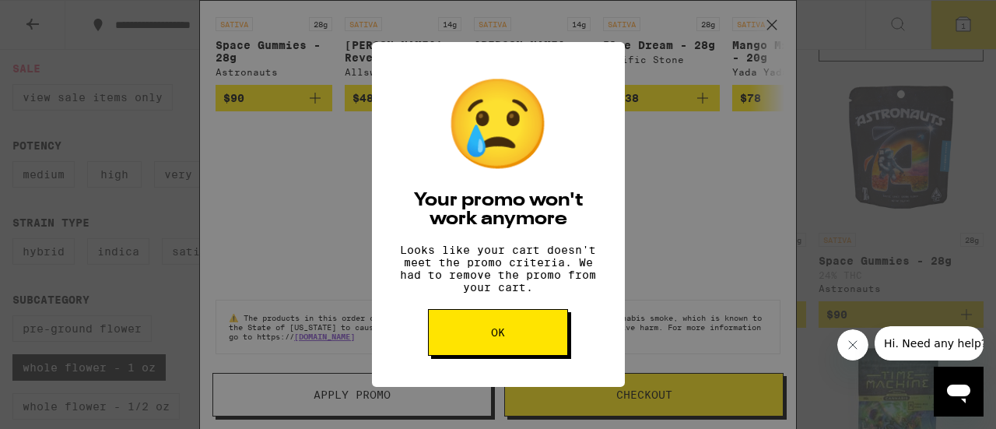
scroll to position [217, 0]
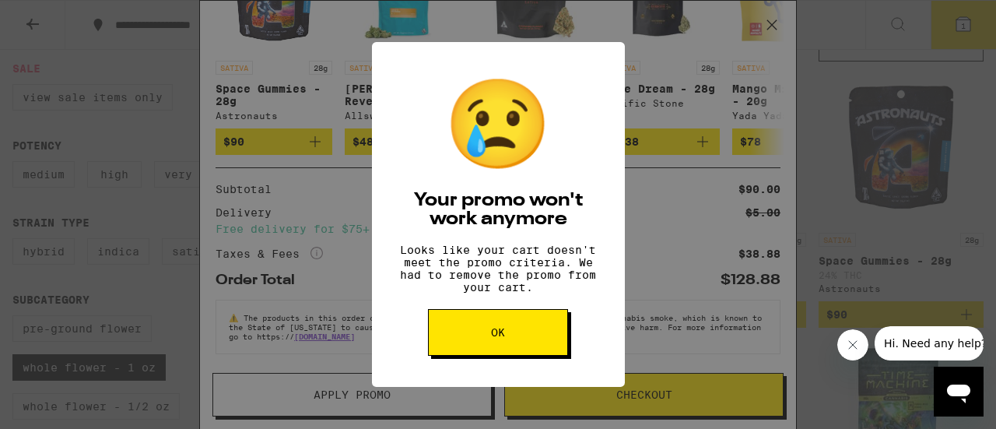
click at [550, 343] on button "OK" at bounding box center [498, 332] width 140 height 47
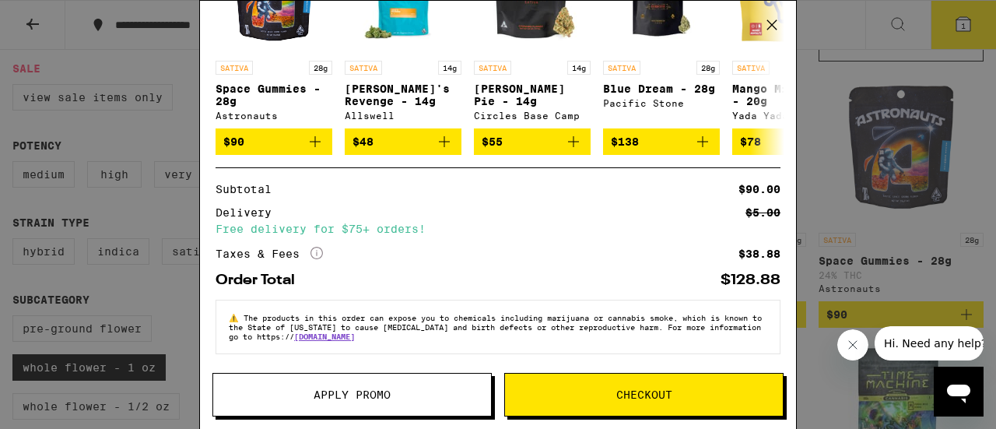
click at [635, 389] on span "Checkout" at bounding box center [644, 394] width 56 height 11
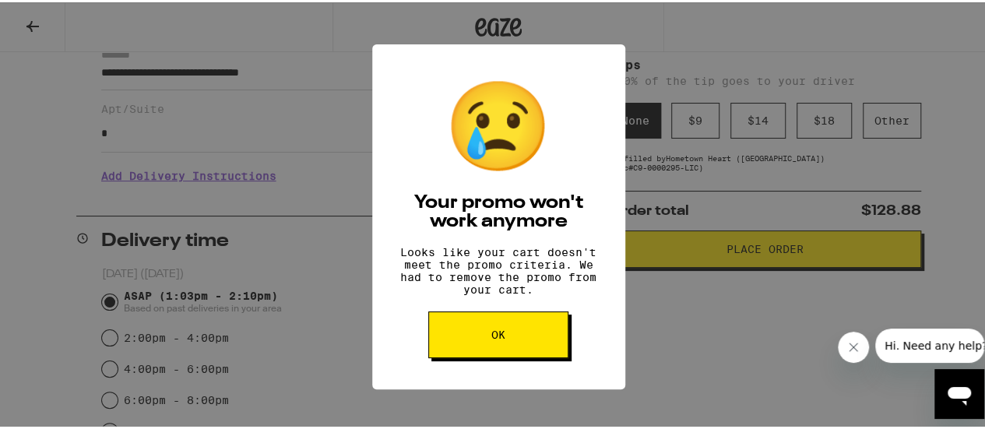
scroll to position [234, 0]
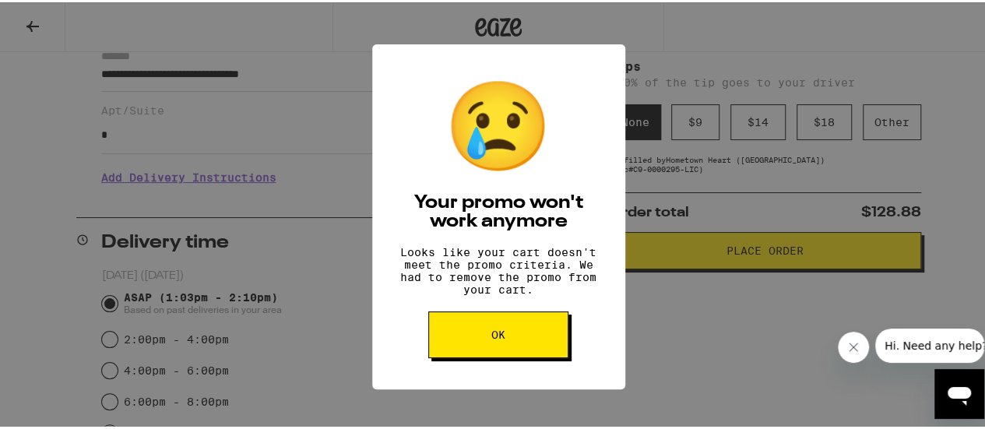
click at [492, 336] on button "OK" at bounding box center [498, 332] width 140 height 47
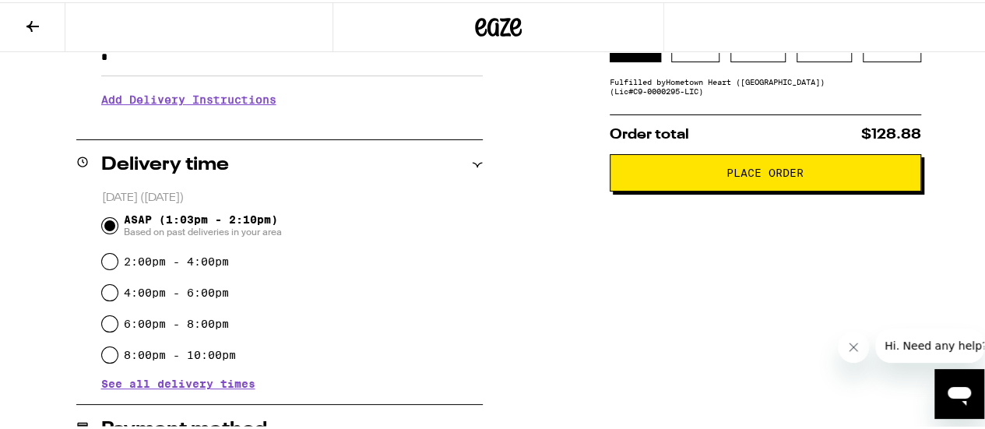
scroll to position [157, 0]
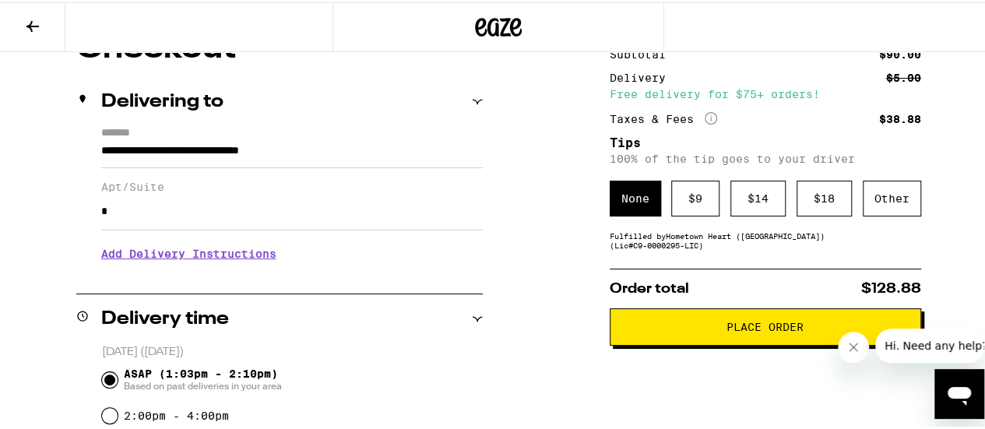
drag, startPoint x: 957, startPoint y: 181, endPoint x: 948, endPoint y: 181, distance: 9.4
click at [878, 196] on div "Other" at bounding box center [891, 196] width 58 height 36
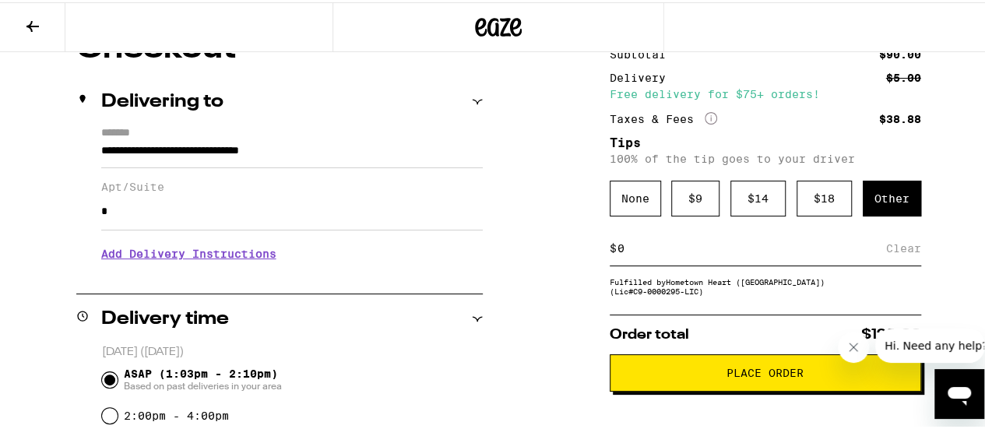
click at [707, 253] on input at bounding box center [750, 246] width 269 height 14
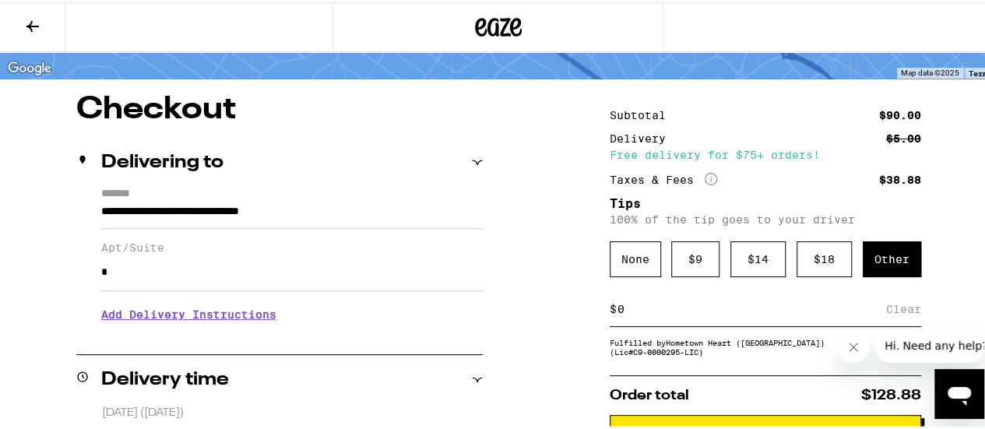
scroll to position [78, 0]
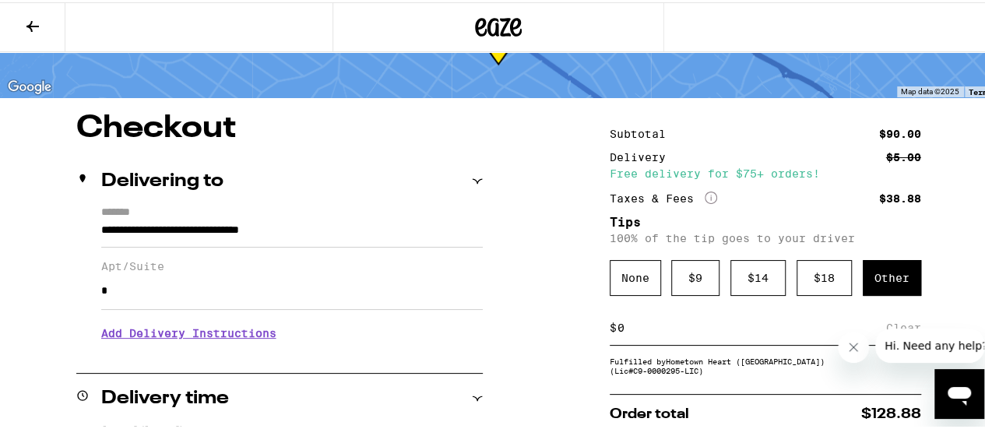
type input "8"
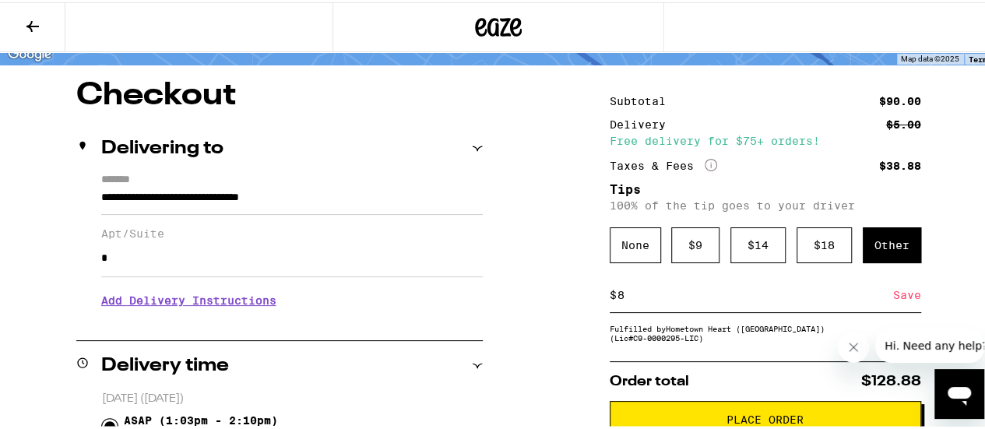
scroll to position [156, 0]
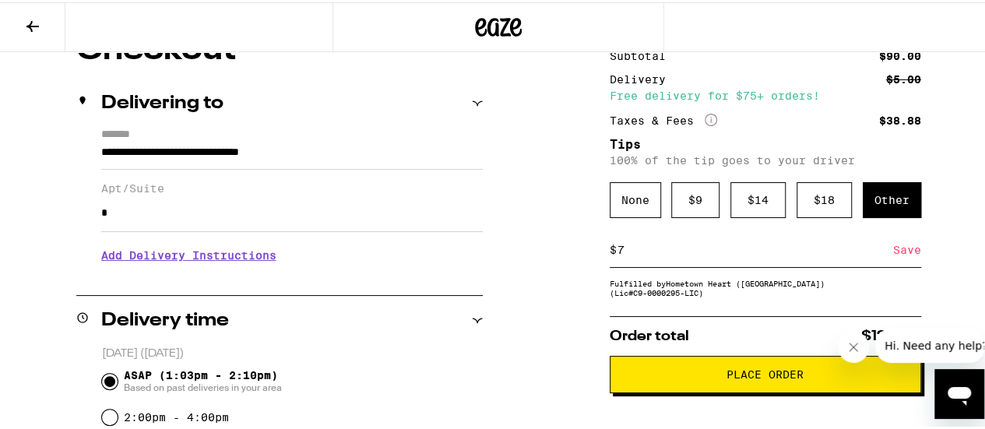
type input "7"
click at [909, 249] on div "Save" at bounding box center [907, 247] width 28 height 34
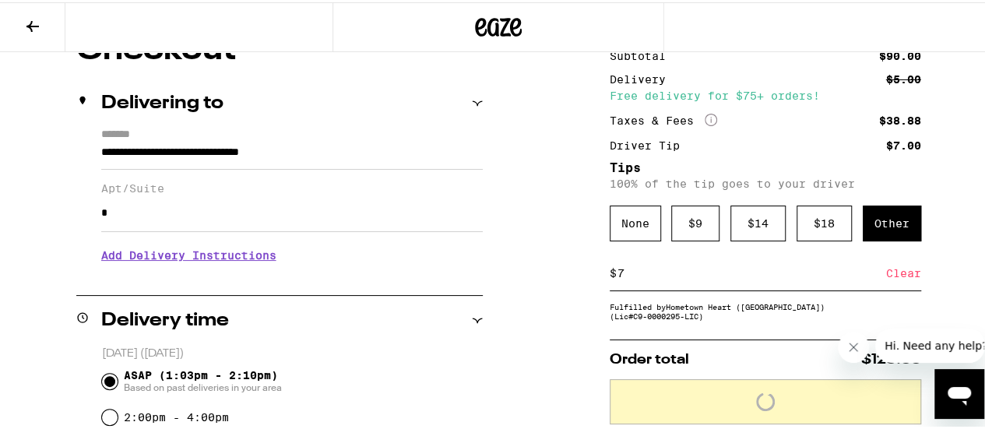
scroll to position [389, 0]
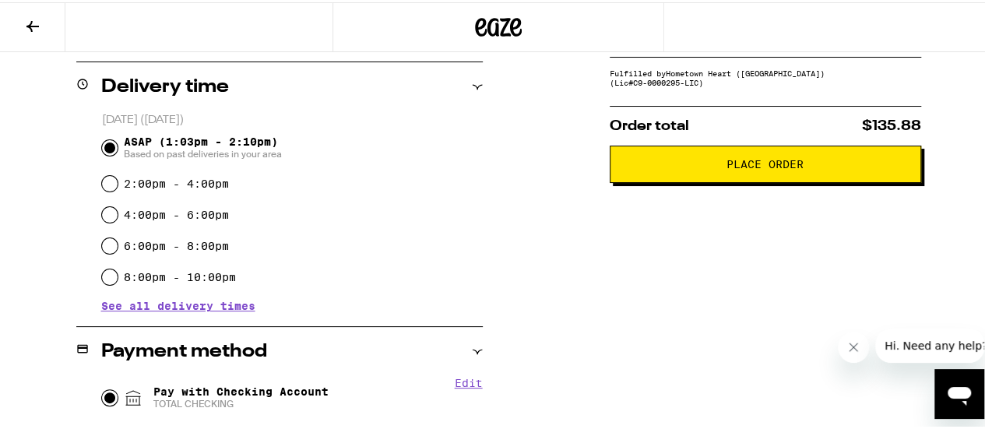
click at [762, 167] on span "Place Order" at bounding box center [764, 161] width 77 height 11
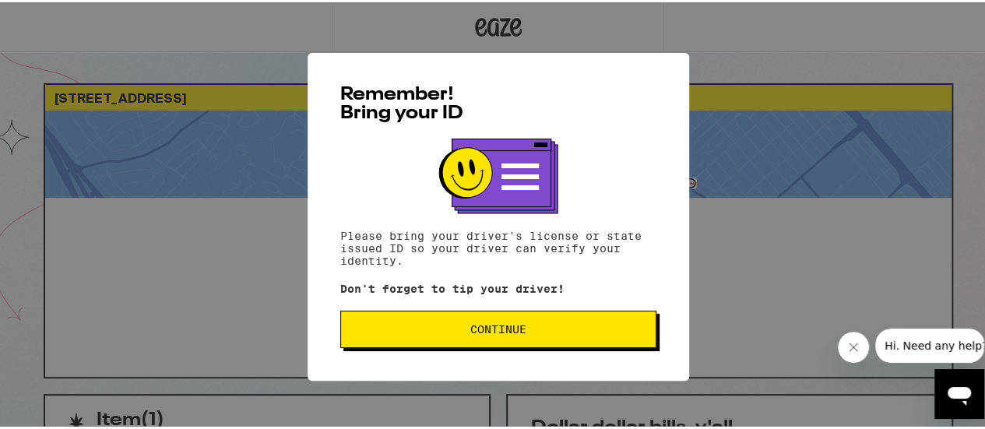
click at [459, 341] on button "Continue" at bounding box center [498, 326] width 316 height 37
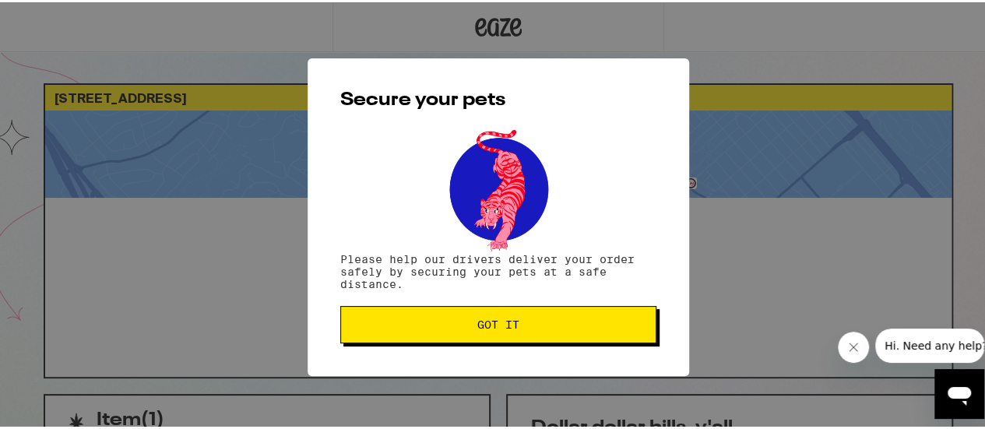
click at [458, 339] on button "Got it" at bounding box center [498, 322] width 316 height 37
